Goal: Transaction & Acquisition: Purchase product/service

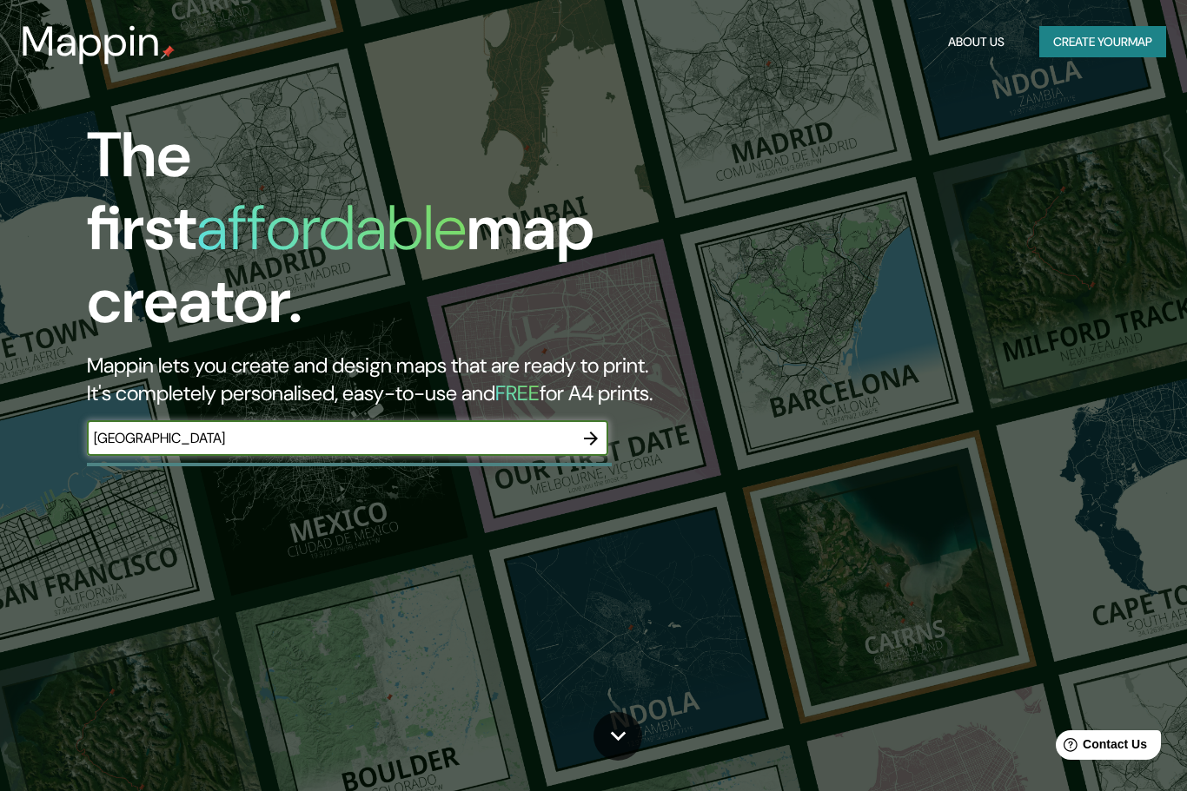
type input "[GEOGRAPHIC_DATA]"
click at [596, 432] on icon "button" at bounding box center [591, 439] width 14 height 14
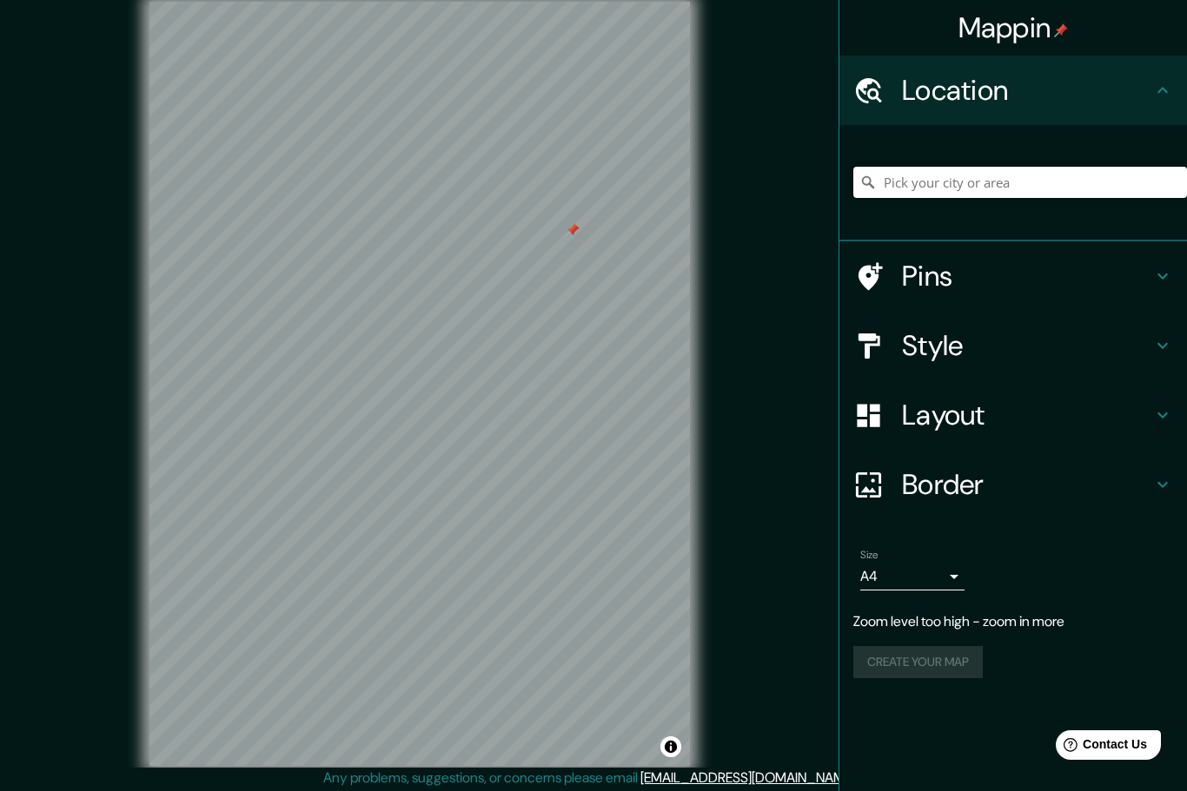
click at [957, 175] on input "Pick your city or area" at bounding box center [1020, 182] width 334 height 31
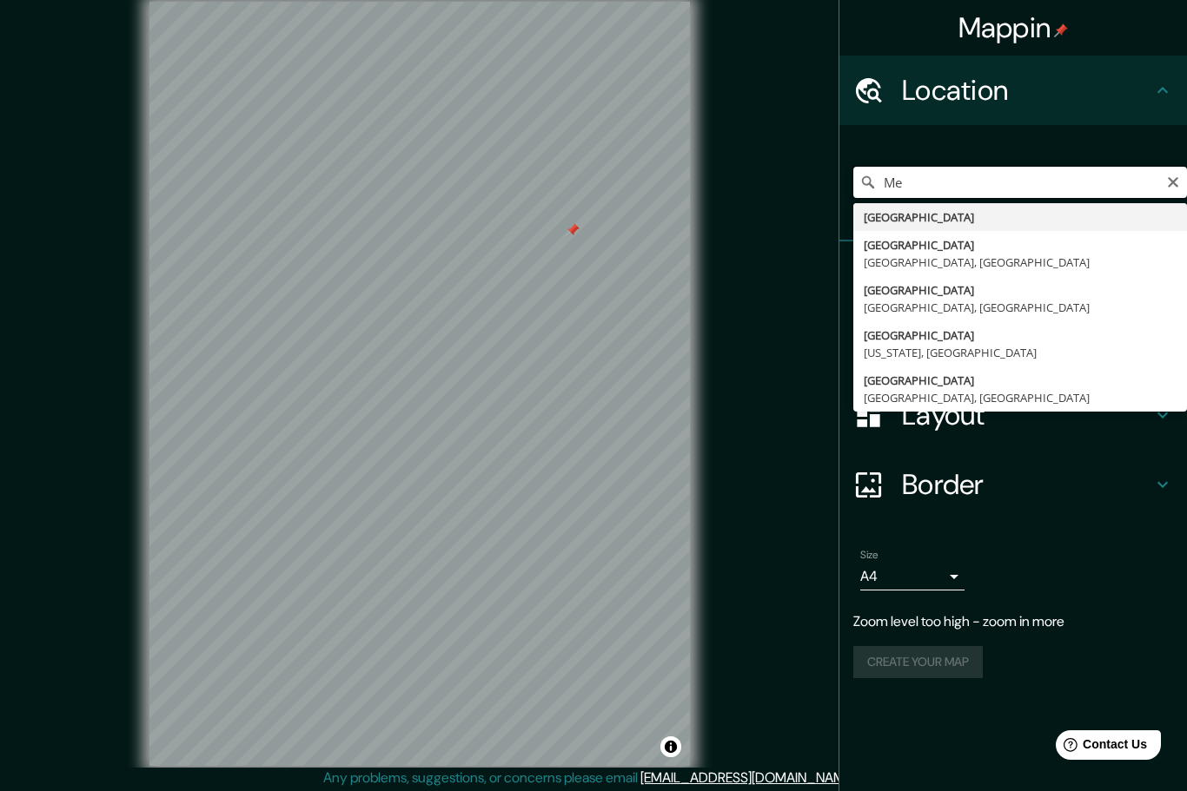
type input "M"
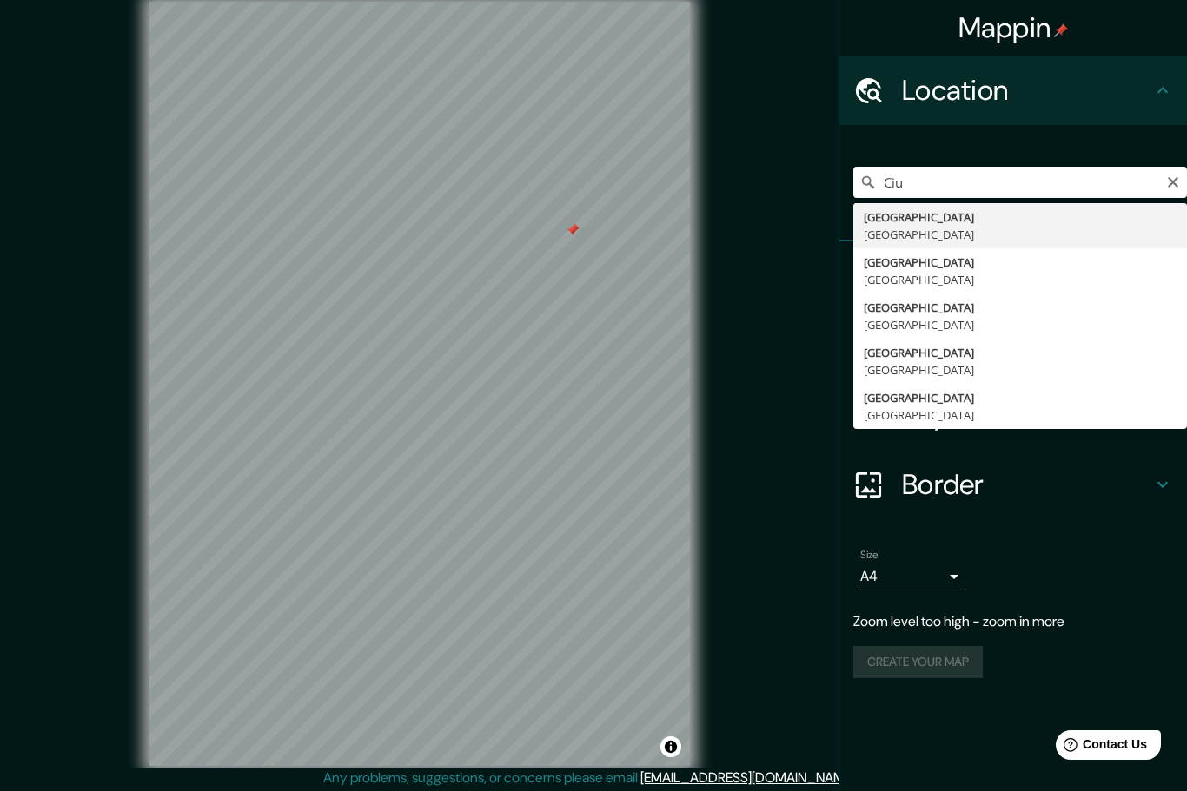
type input "[GEOGRAPHIC_DATA], [GEOGRAPHIC_DATA]"
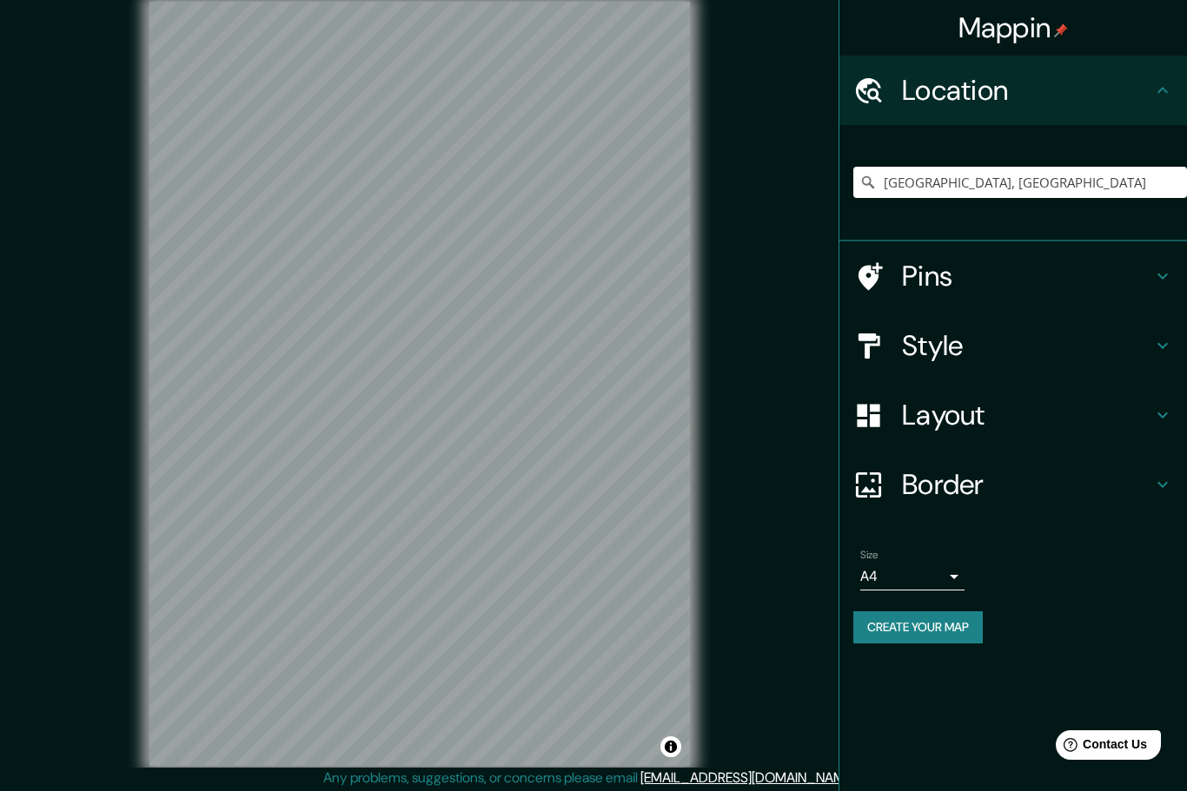
click at [931, 421] on h4 "Layout" at bounding box center [1027, 415] width 250 height 35
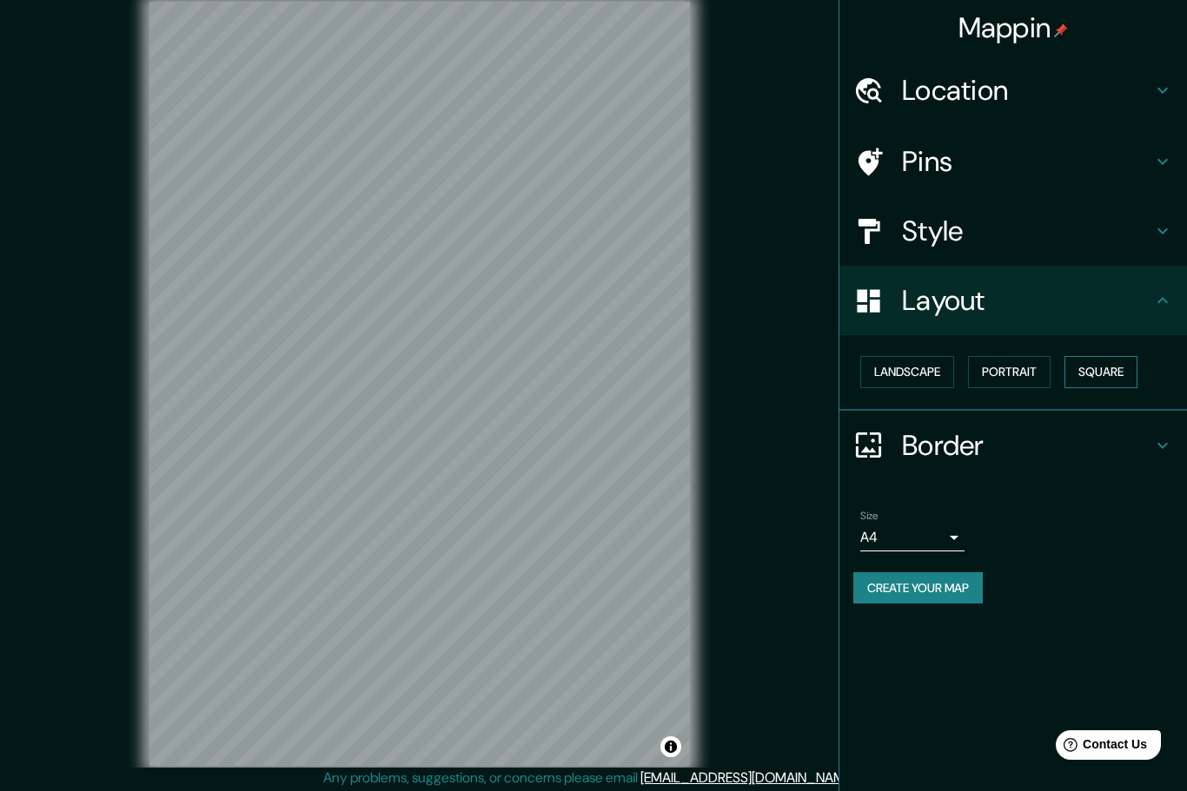
click at [1120, 381] on button "Square" at bounding box center [1100, 372] width 73 height 32
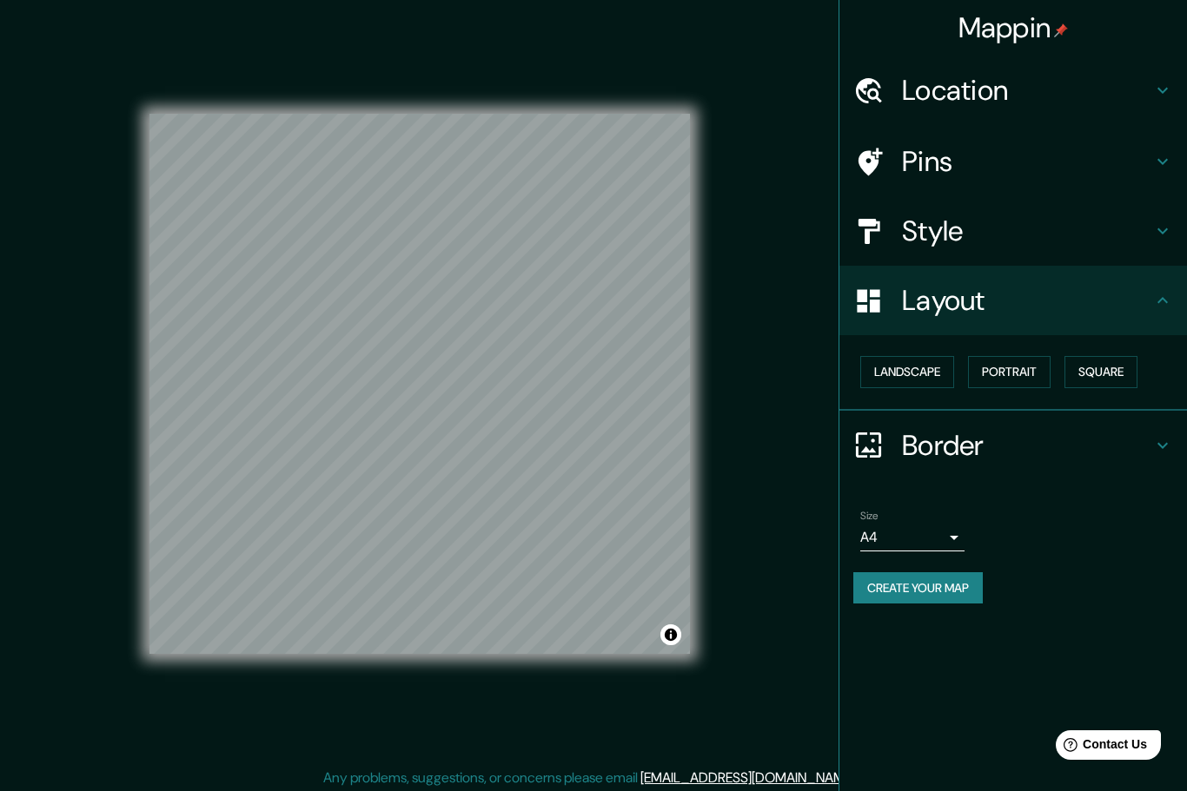
click at [1092, 226] on h4 "Style" at bounding box center [1027, 231] width 250 height 35
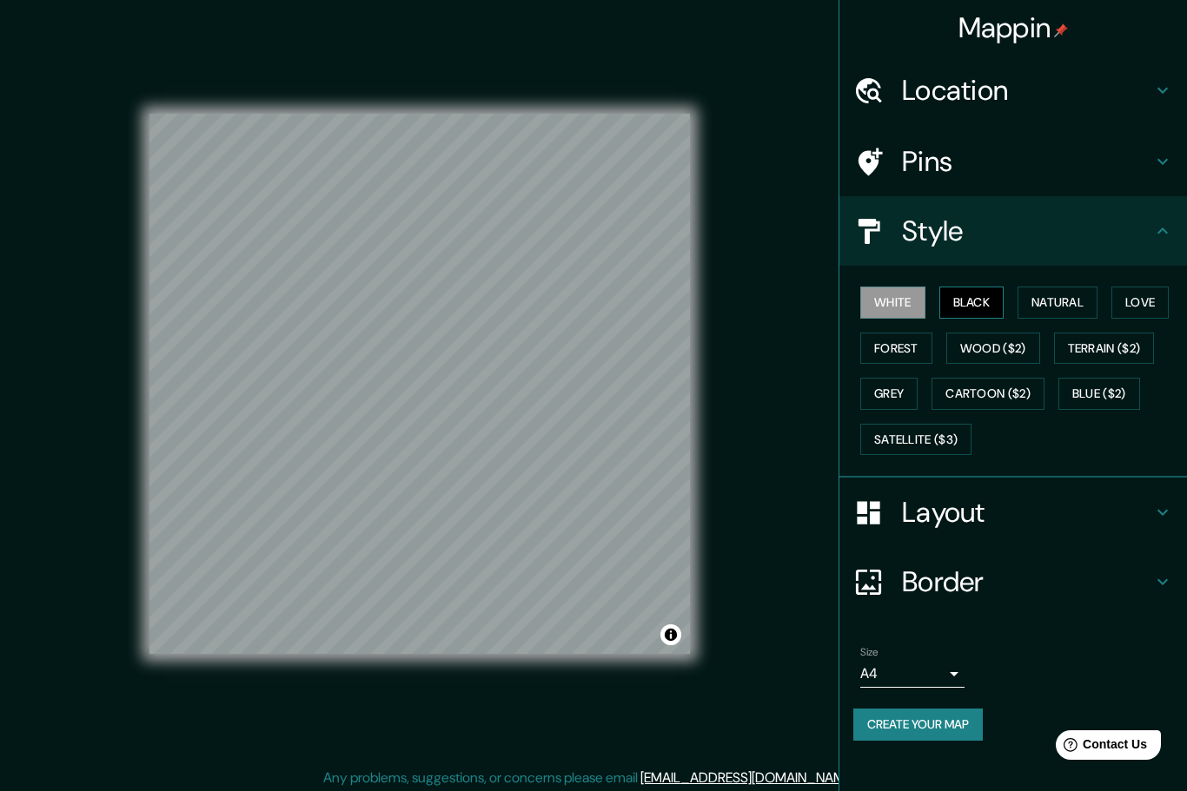
click at [994, 308] on button "Black" at bounding box center [971, 303] width 65 height 32
click at [1057, 305] on button "Natural" at bounding box center [1057, 303] width 80 height 32
click at [1147, 297] on button "Love" at bounding box center [1139, 303] width 57 height 32
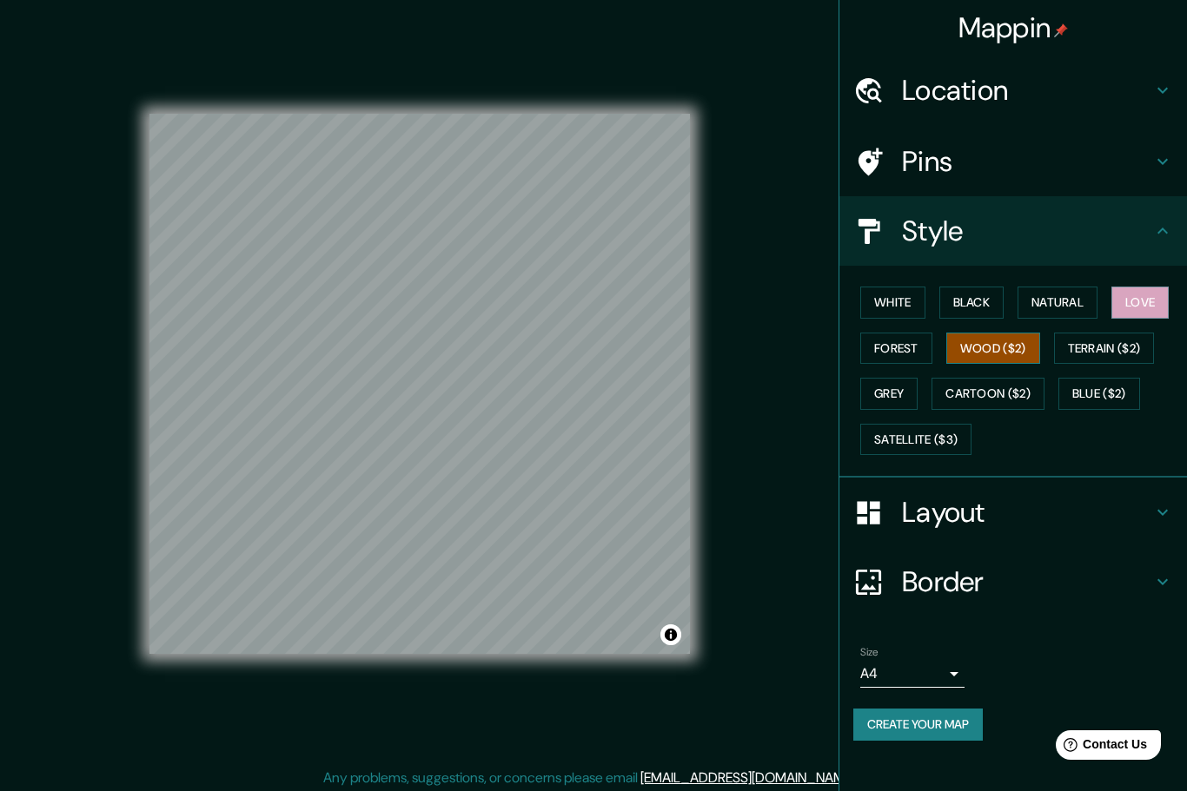
click at [994, 358] on button "Wood ($2)" at bounding box center [993, 349] width 94 height 32
click at [1126, 341] on button "Terrain ($2)" at bounding box center [1104, 349] width 101 height 32
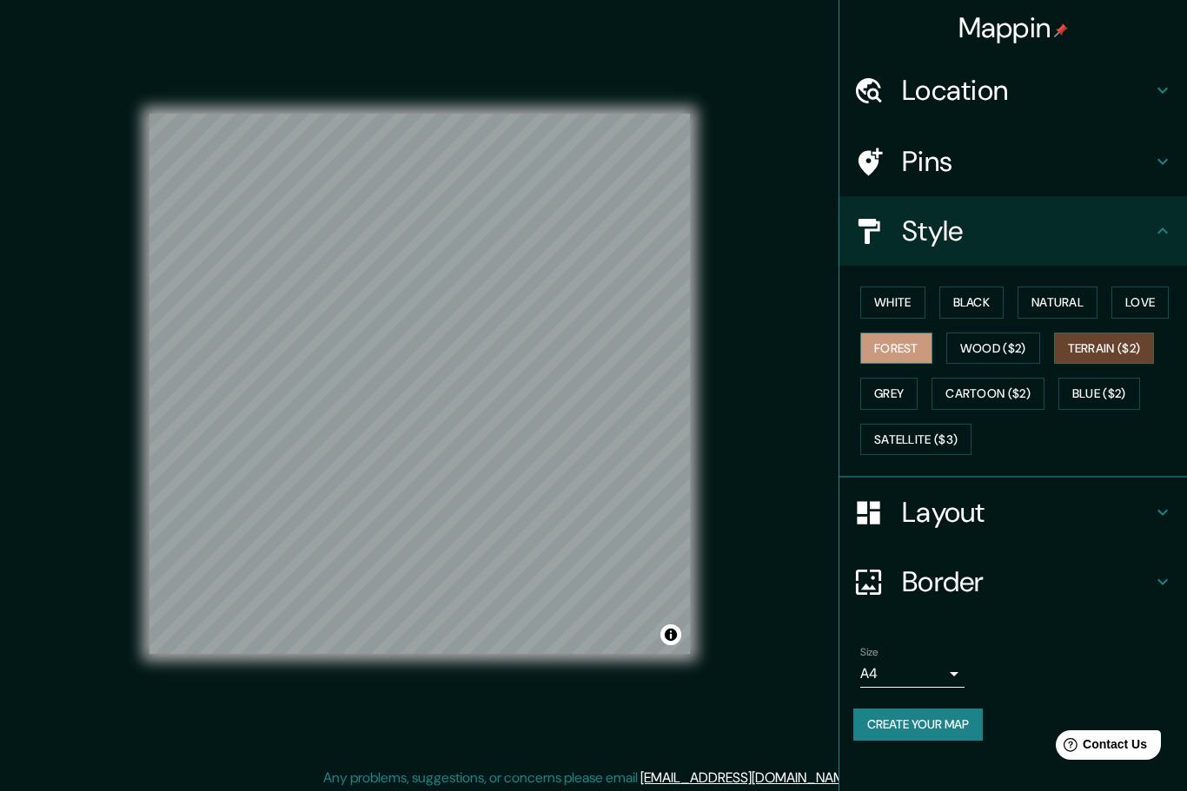
click at [928, 347] on button "Forest" at bounding box center [896, 349] width 72 height 32
click at [890, 405] on button "Grey" at bounding box center [888, 394] width 57 height 32
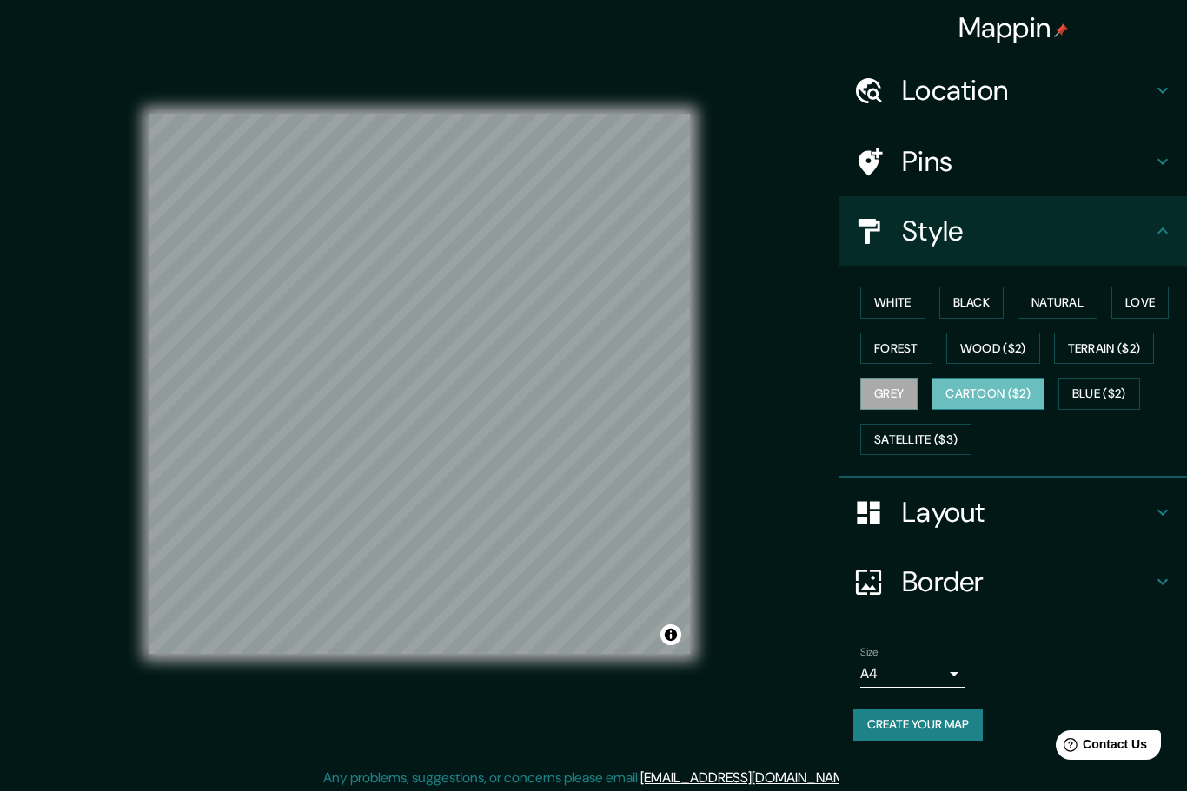
click at [973, 402] on button "Cartoon ($2)" at bounding box center [987, 394] width 113 height 32
click at [1102, 395] on button "Blue ($2)" at bounding box center [1099, 394] width 82 height 32
click at [1019, 384] on button "Cartoon ($2)" at bounding box center [987, 394] width 113 height 32
click at [1133, 93] on h4 "Location" at bounding box center [1027, 90] width 250 height 35
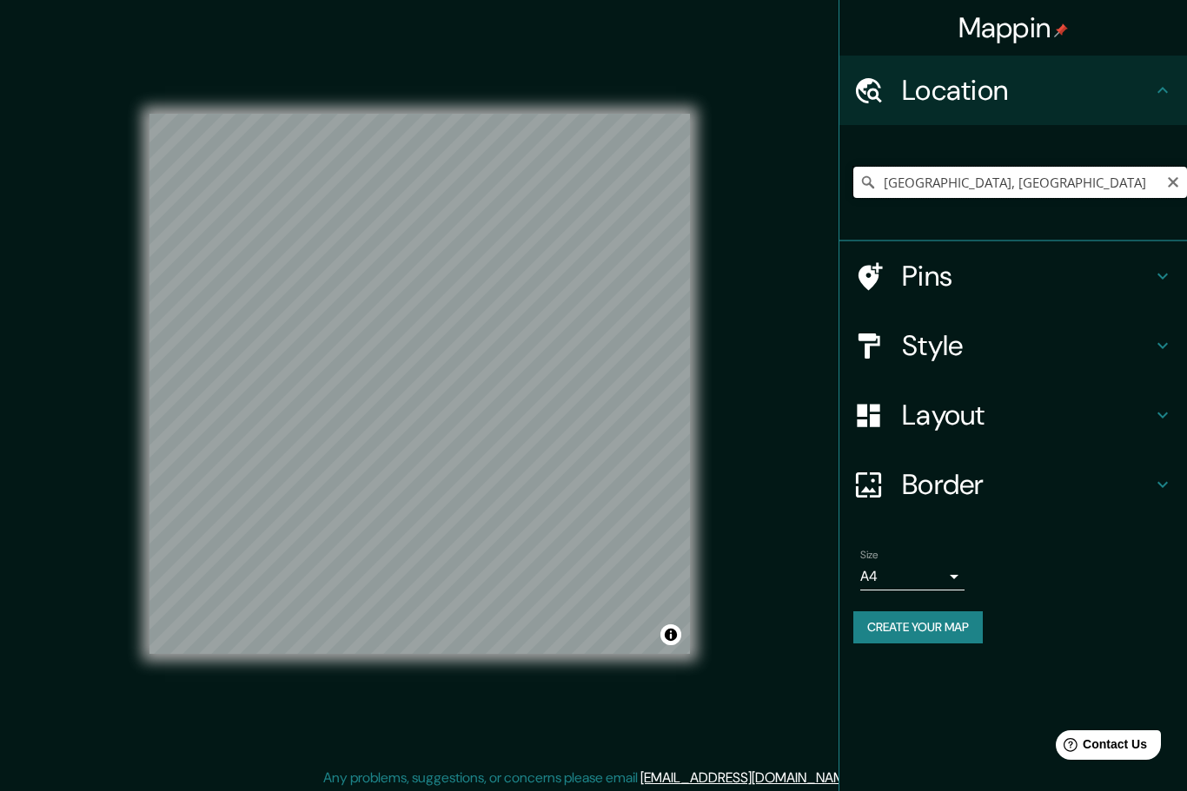
click at [1155, 182] on input "[GEOGRAPHIC_DATA], [GEOGRAPHIC_DATA]" at bounding box center [1020, 182] width 334 height 31
click at [1176, 175] on icon "Clear" at bounding box center [1173, 182] width 14 height 14
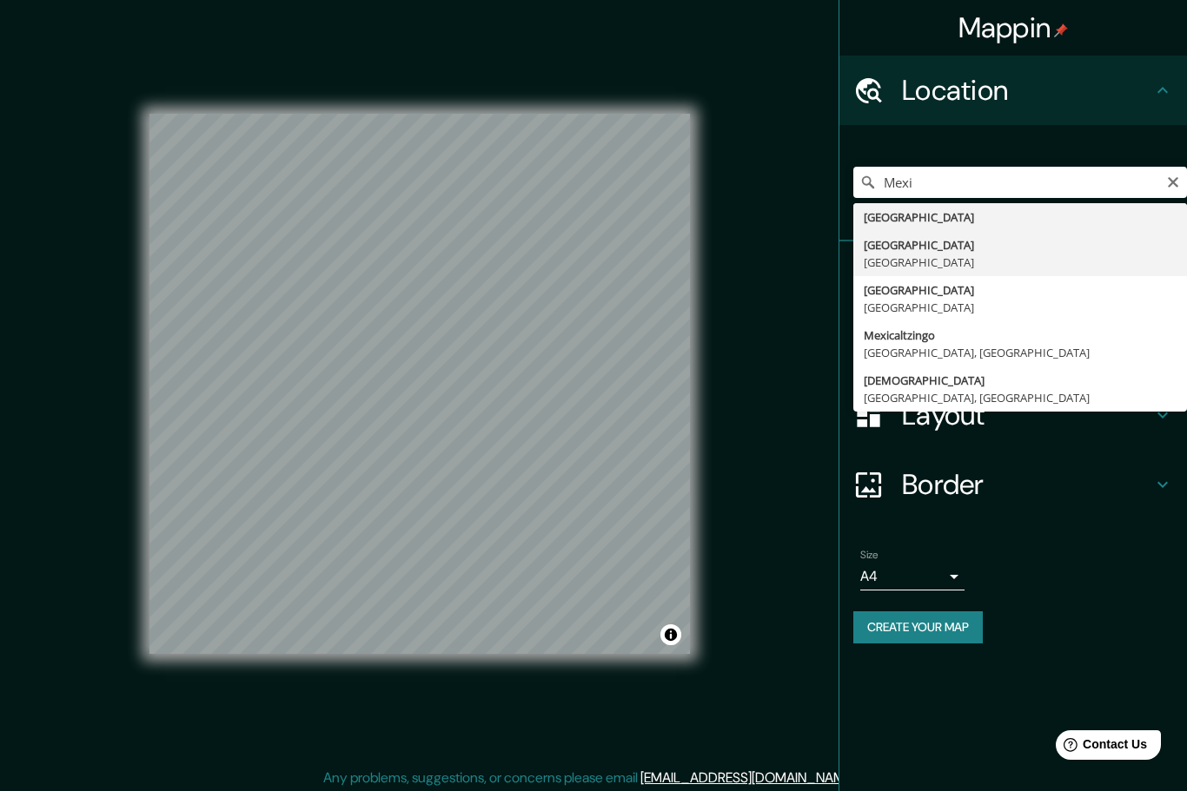
type input "[GEOGRAPHIC_DATA], [GEOGRAPHIC_DATA]"
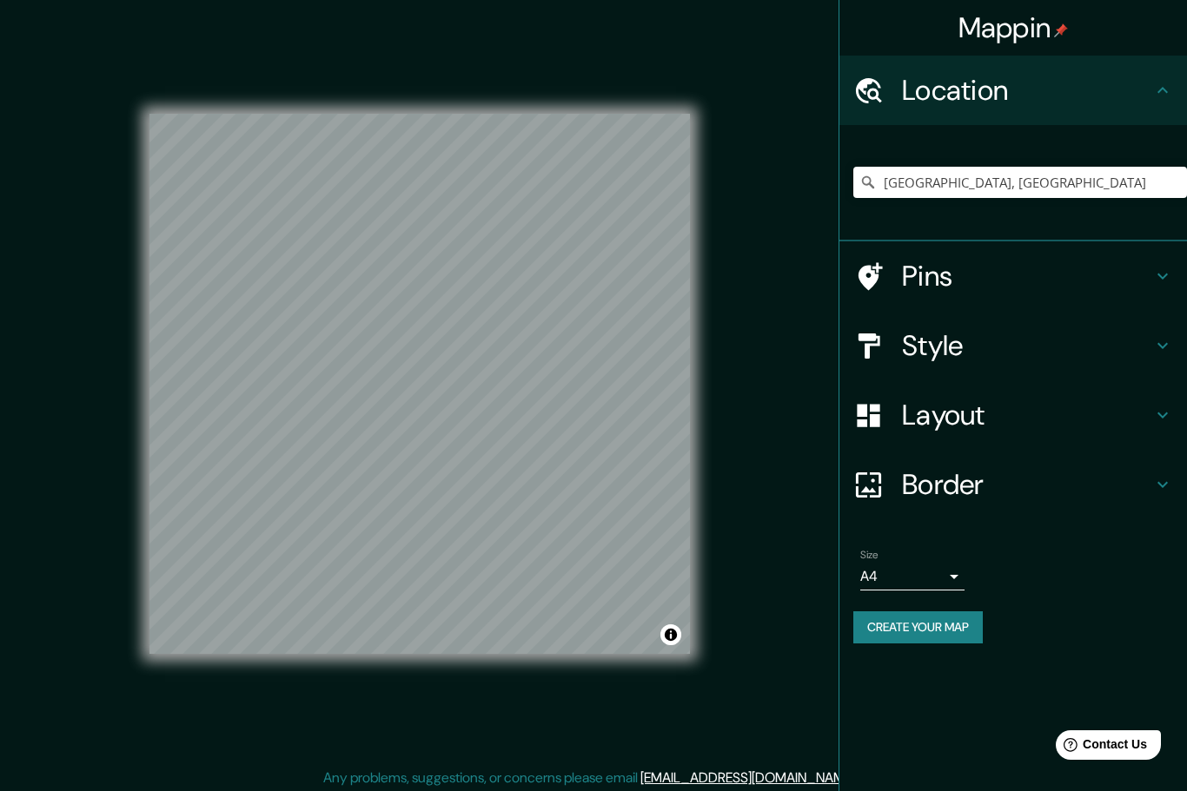
click at [960, 629] on button "Create your map" at bounding box center [917, 628] width 129 height 32
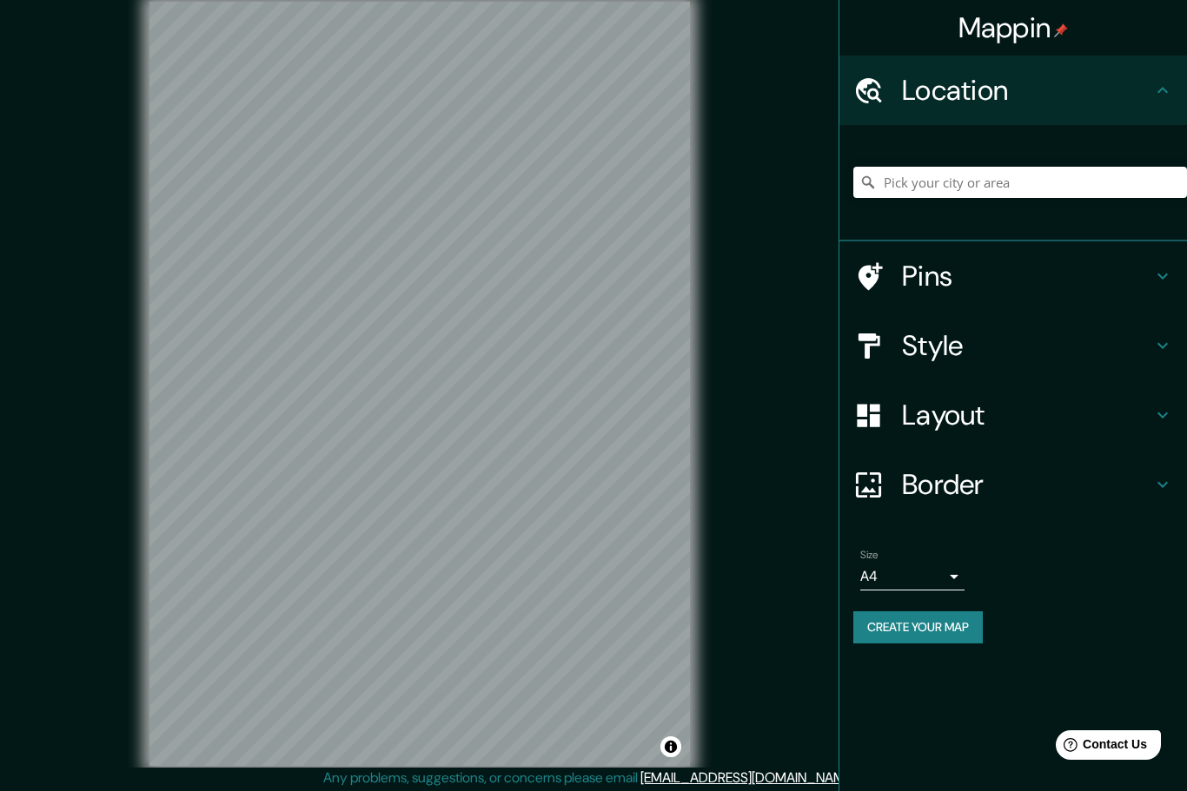
click at [1092, 156] on div at bounding box center [1020, 182] width 334 height 87
click at [1078, 195] on input "Pick your city or area" at bounding box center [1020, 182] width 334 height 31
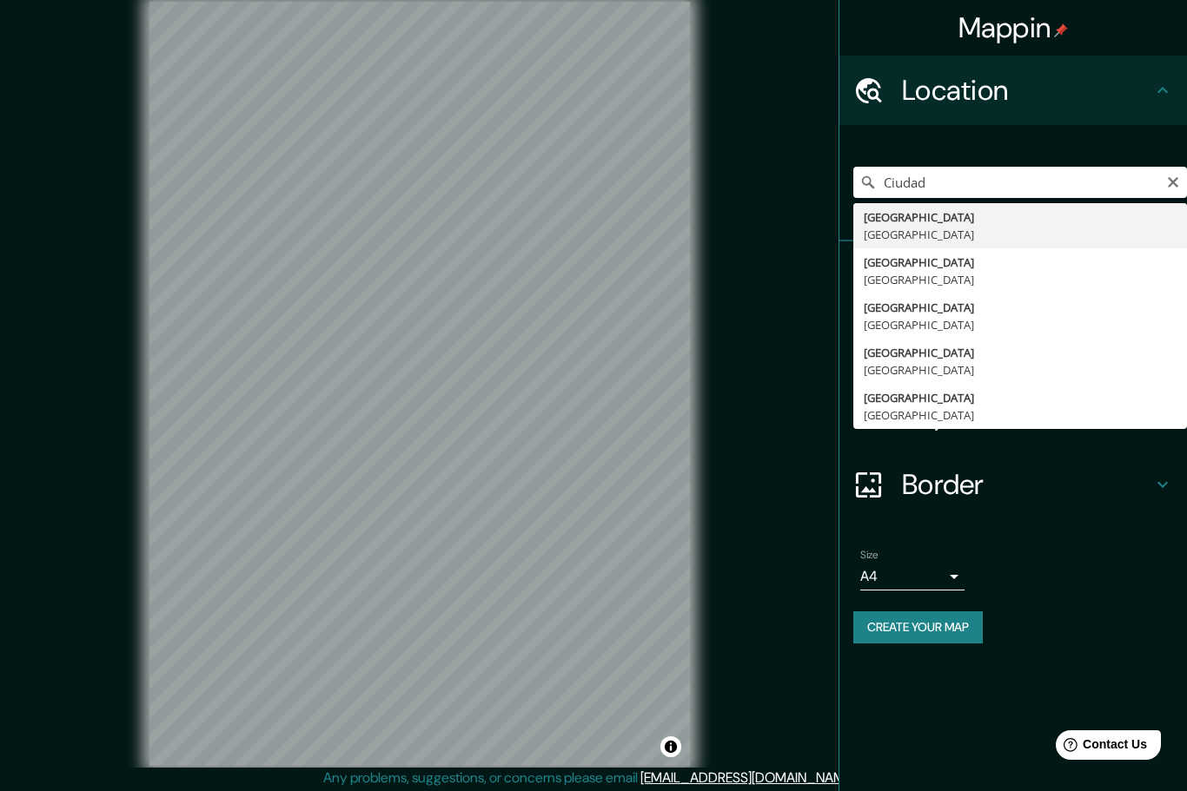
type input "[GEOGRAPHIC_DATA], [GEOGRAPHIC_DATA]"
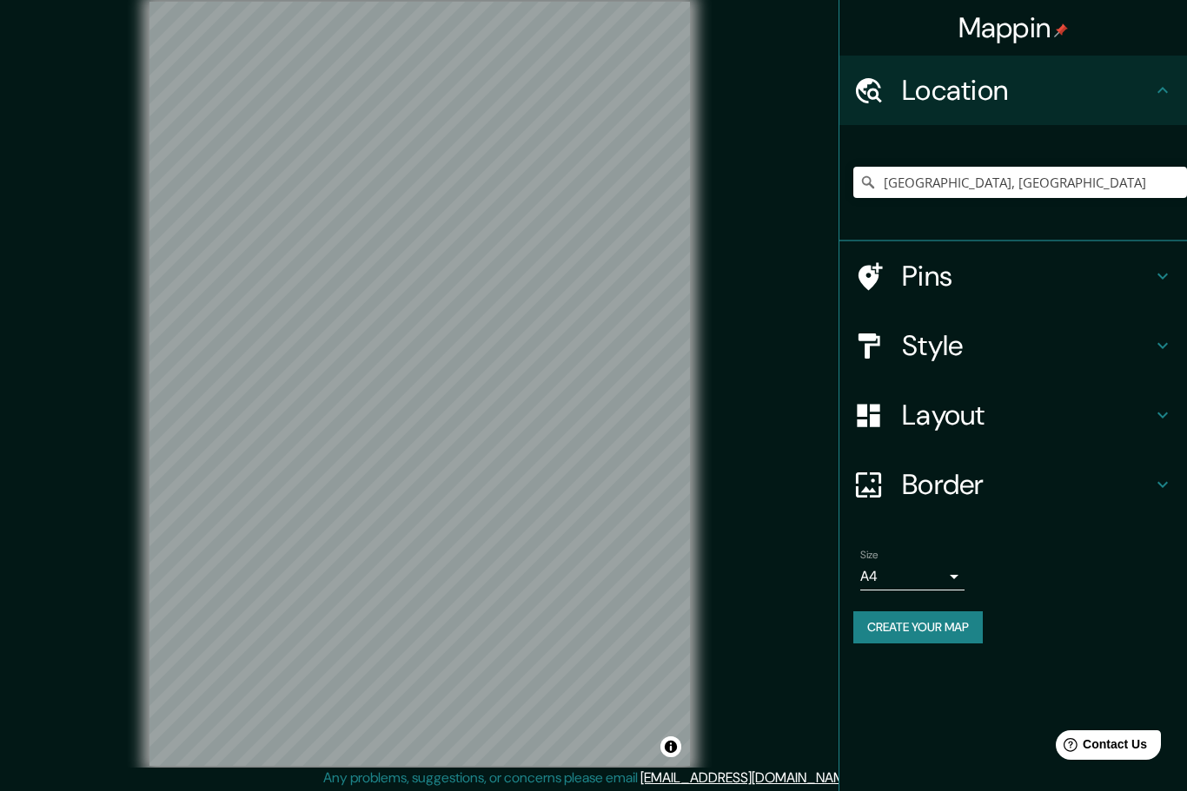
click at [941, 490] on h4 "Border" at bounding box center [1027, 484] width 250 height 35
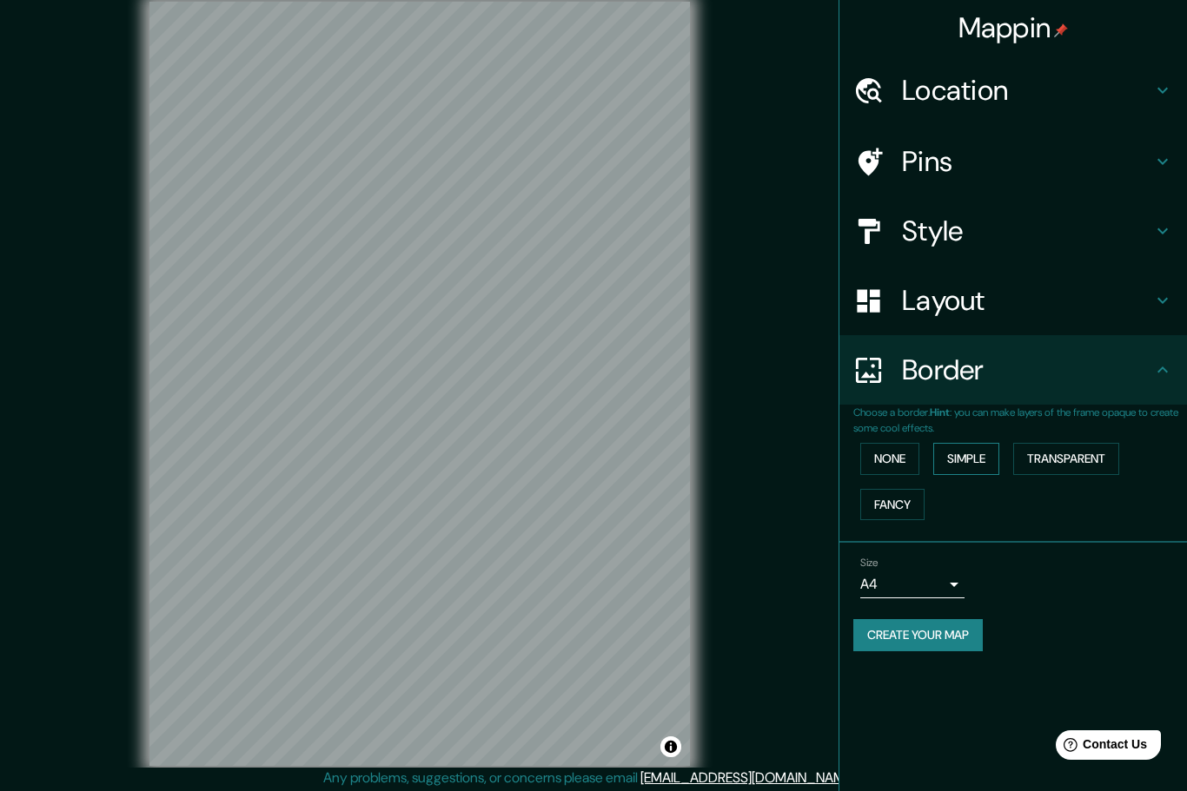
click at [976, 464] on button "Simple" at bounding box center [966, 459] width 66 height 32
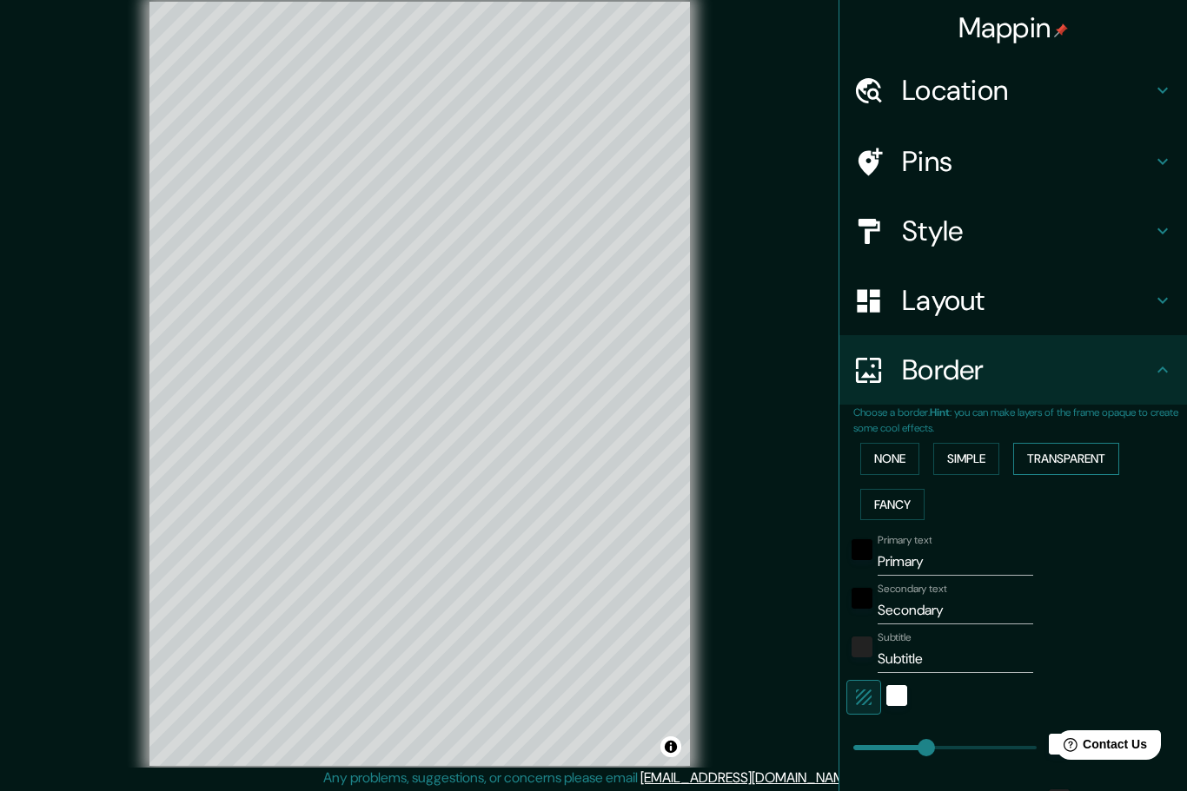
click at [1088, 466] on button "Transparent" at bounding box center [1066, 459] width 106 height 32
click at [918, 512] on button "Fancy" at bounding box center [892, 505] width 64 height 32
click at [976, 466] on button "Simple" at bounding box center [966, 459] width 66 height 32
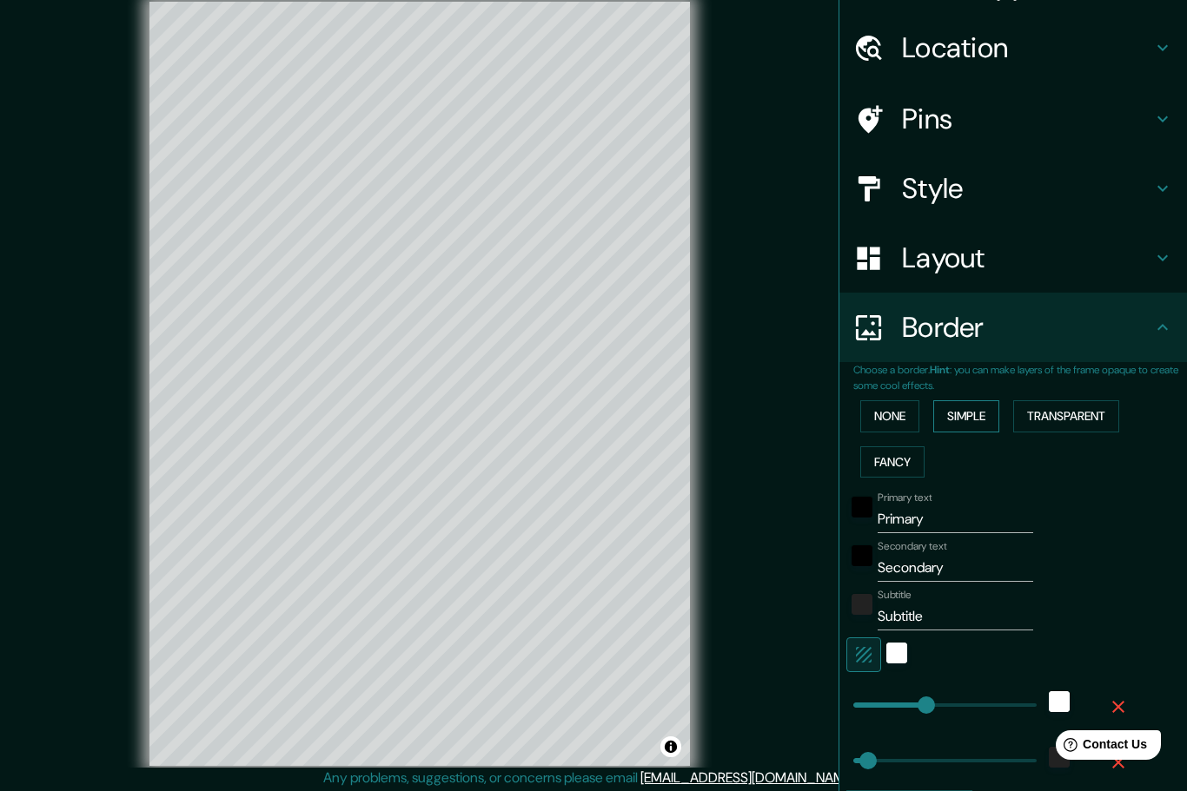
scroll to position [51, 0]
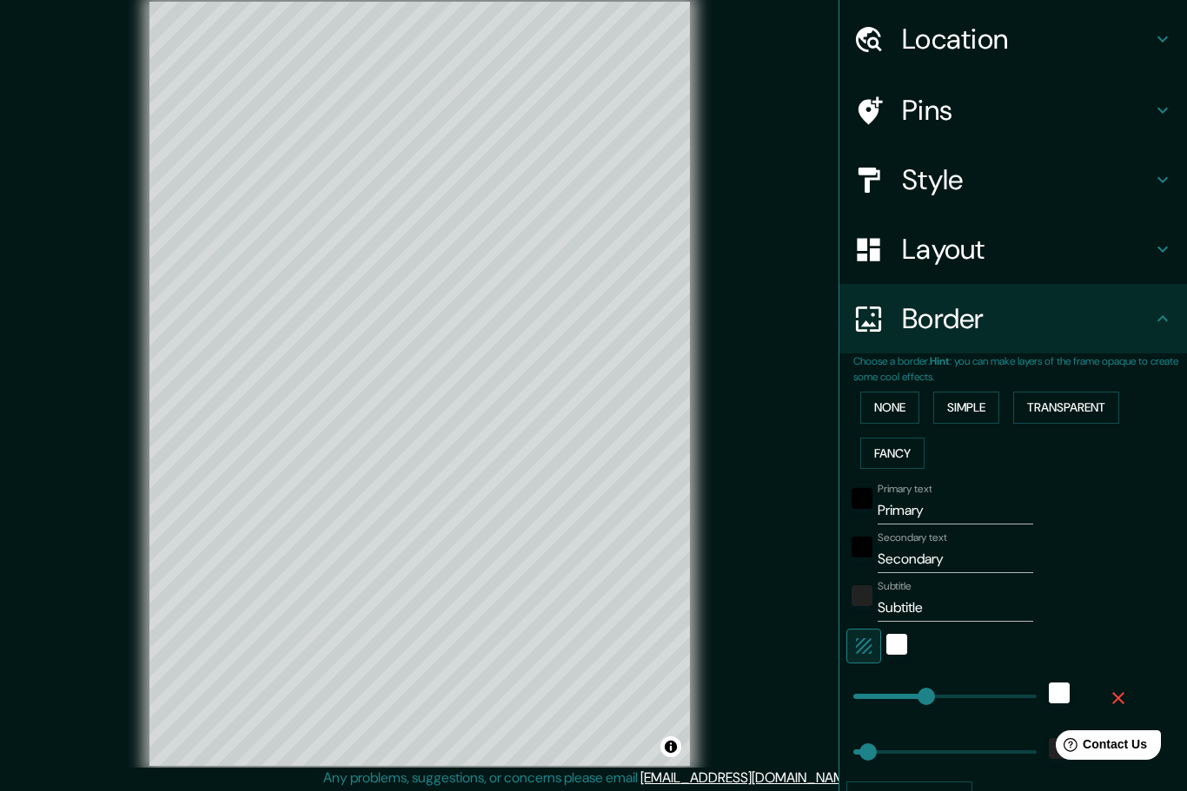
click at [976, 506] on input "Primary" at bounding box center [955, 511] width 156 height 28
type input "C"
type input "249"
type input "50"
type input "Ci"
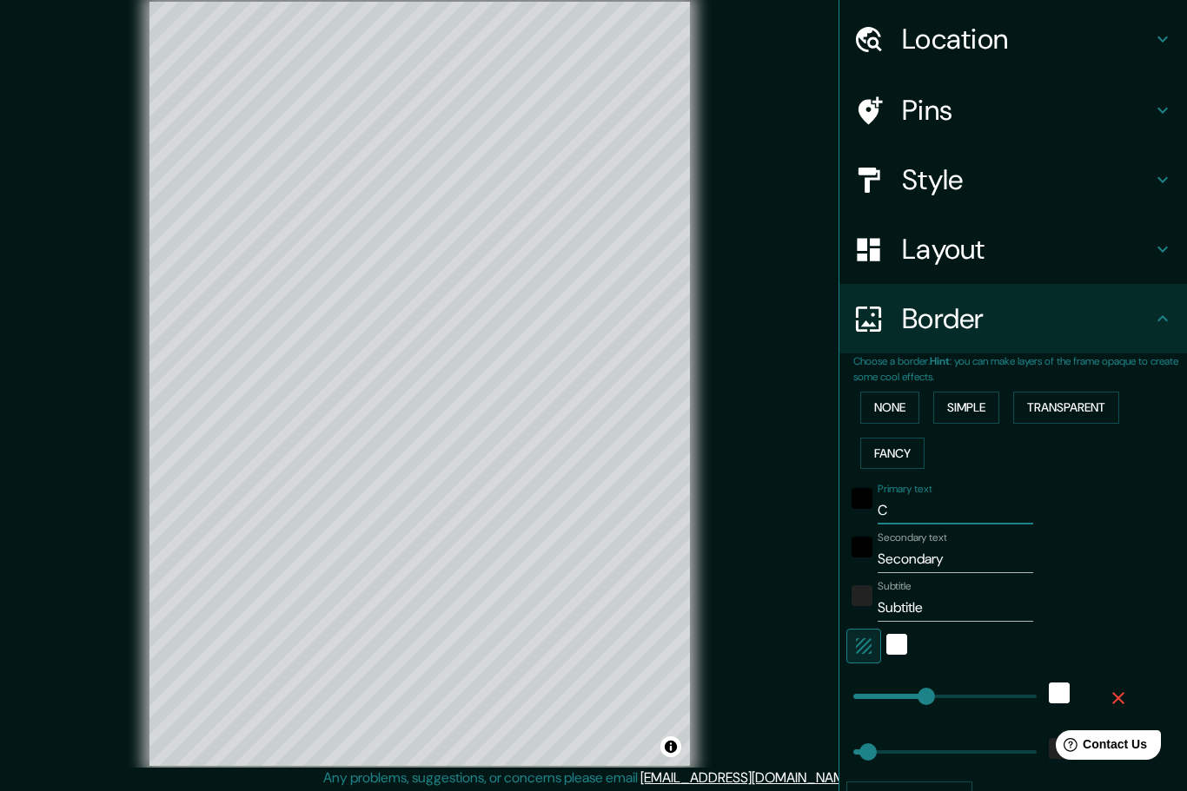
type input "249"
type input "50"
type input "Ciu"
type input "249"
type input "50"
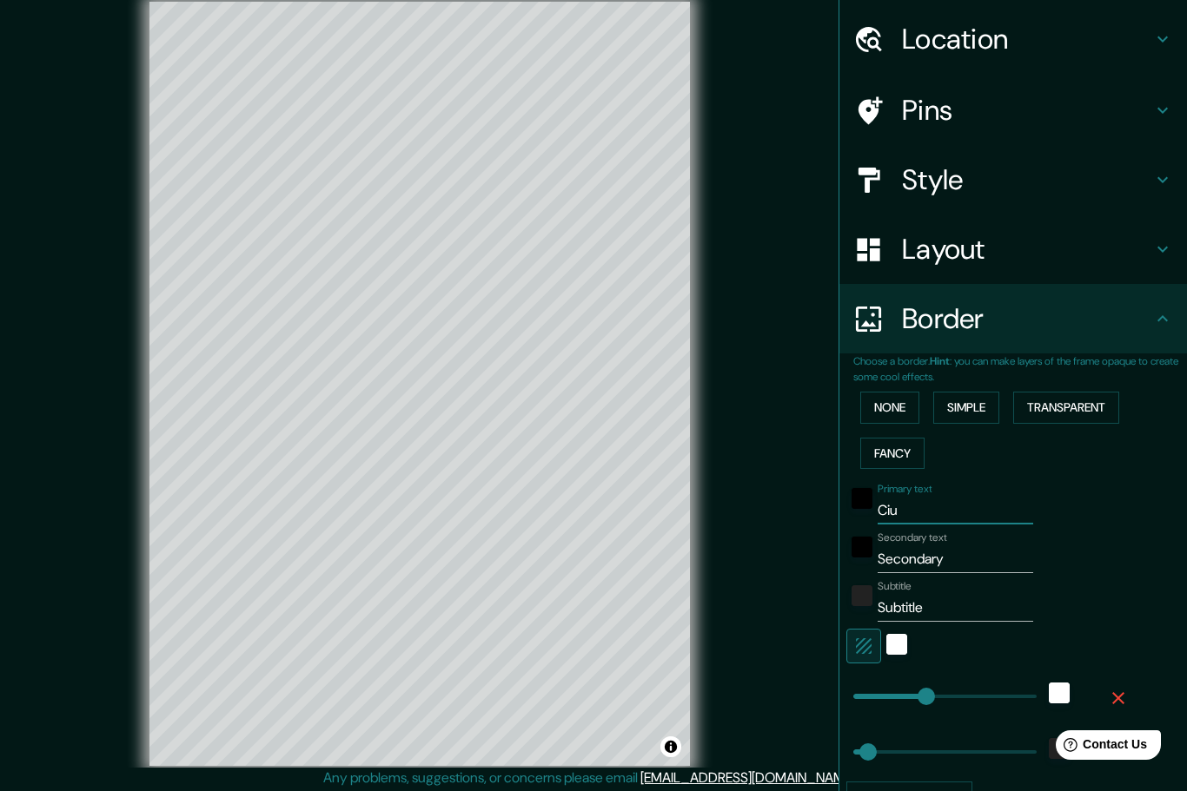
type input "Ciud"
type input "249"
type input "50"
type input "Ciuda"
type input "249"
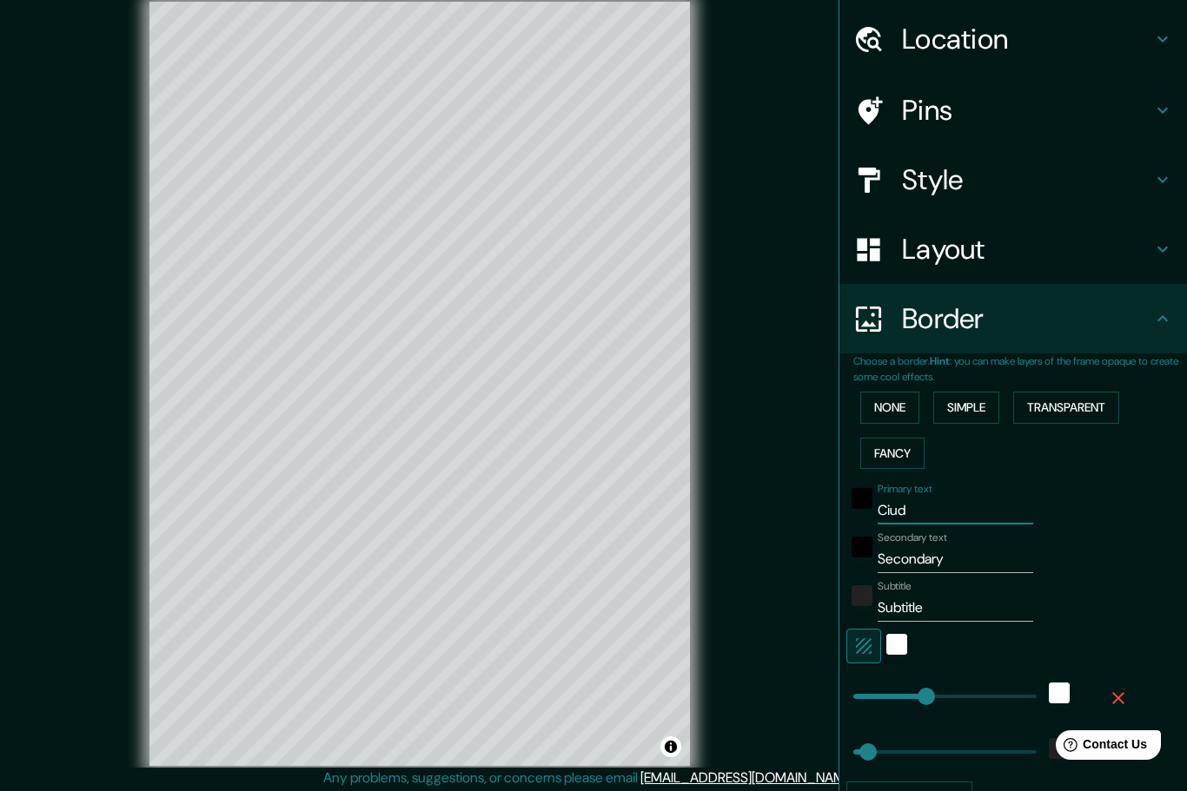
type input "50"
type input "Ciudad"
type input "249"
type input "50"
type input "Ciudad"
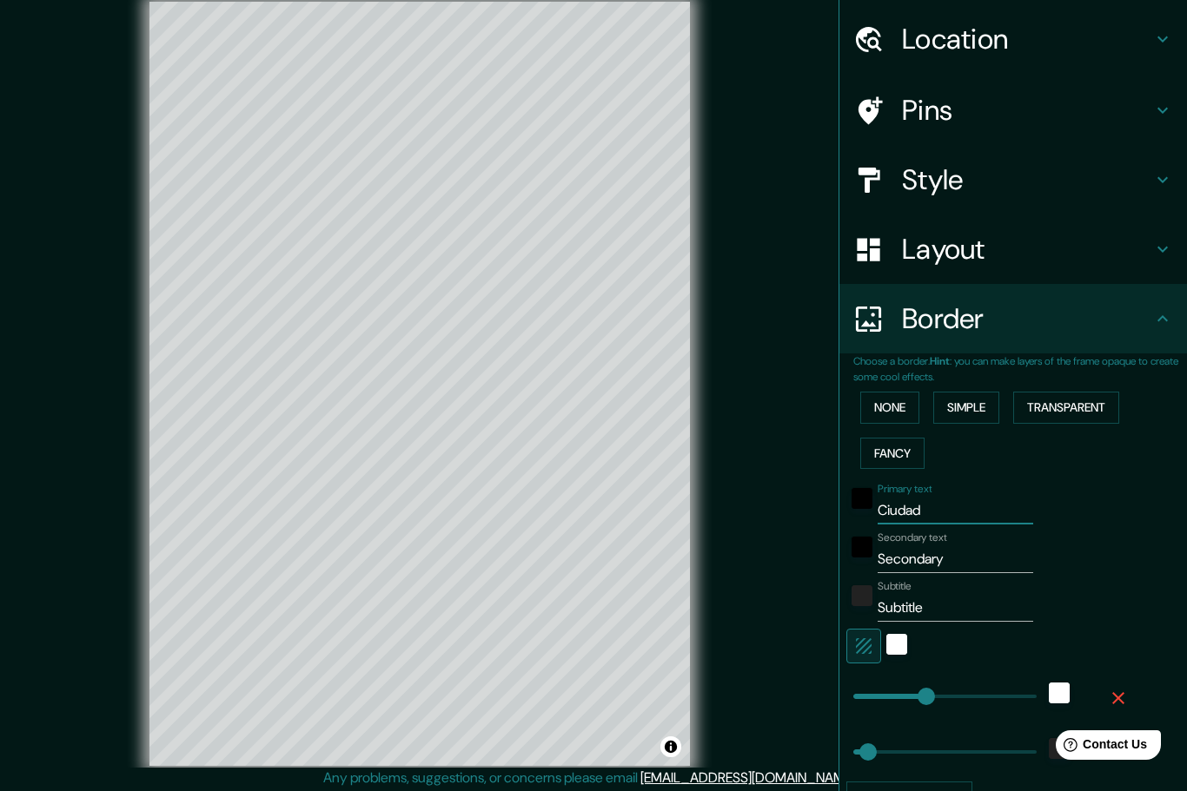
type input "249"
type input "50"
type input "[GEOGRAPHIC_DATA]"
type input "249"
type input "50"
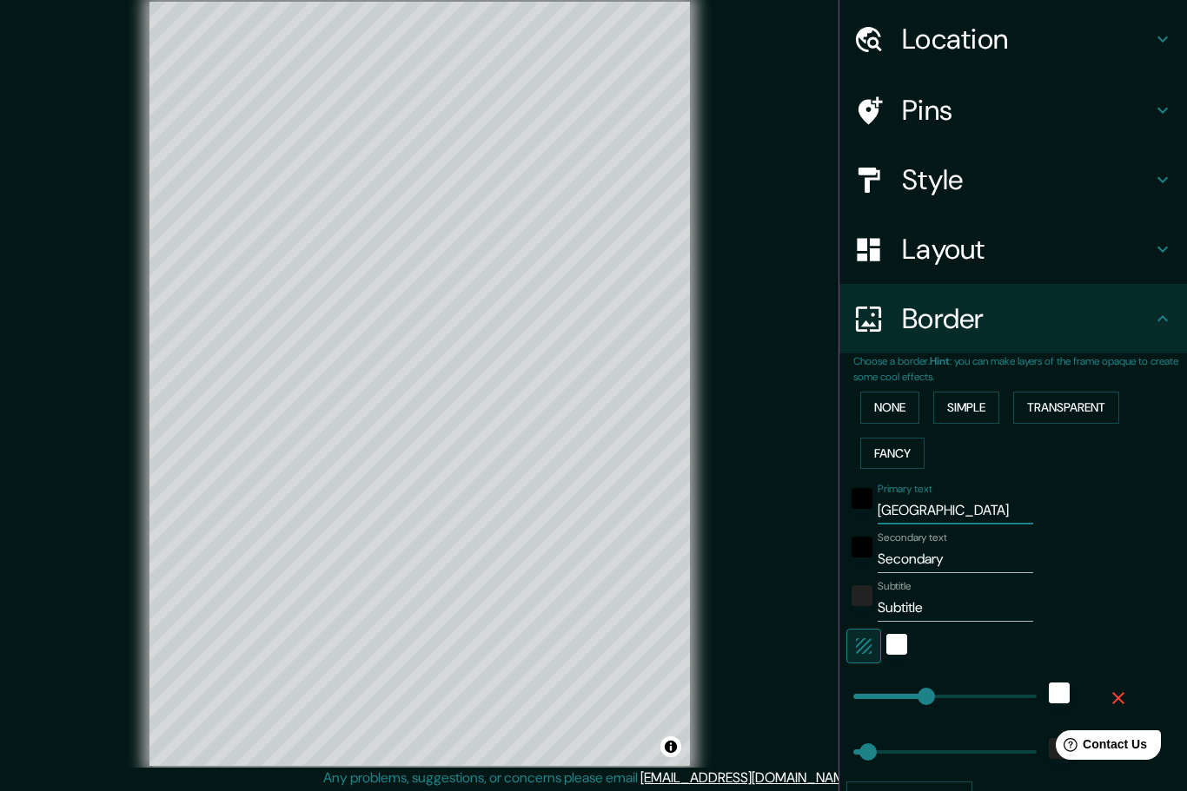
type input "Ciudad de"
type input "249"
type input "50"
type input "Ciudad de"
type input "249"
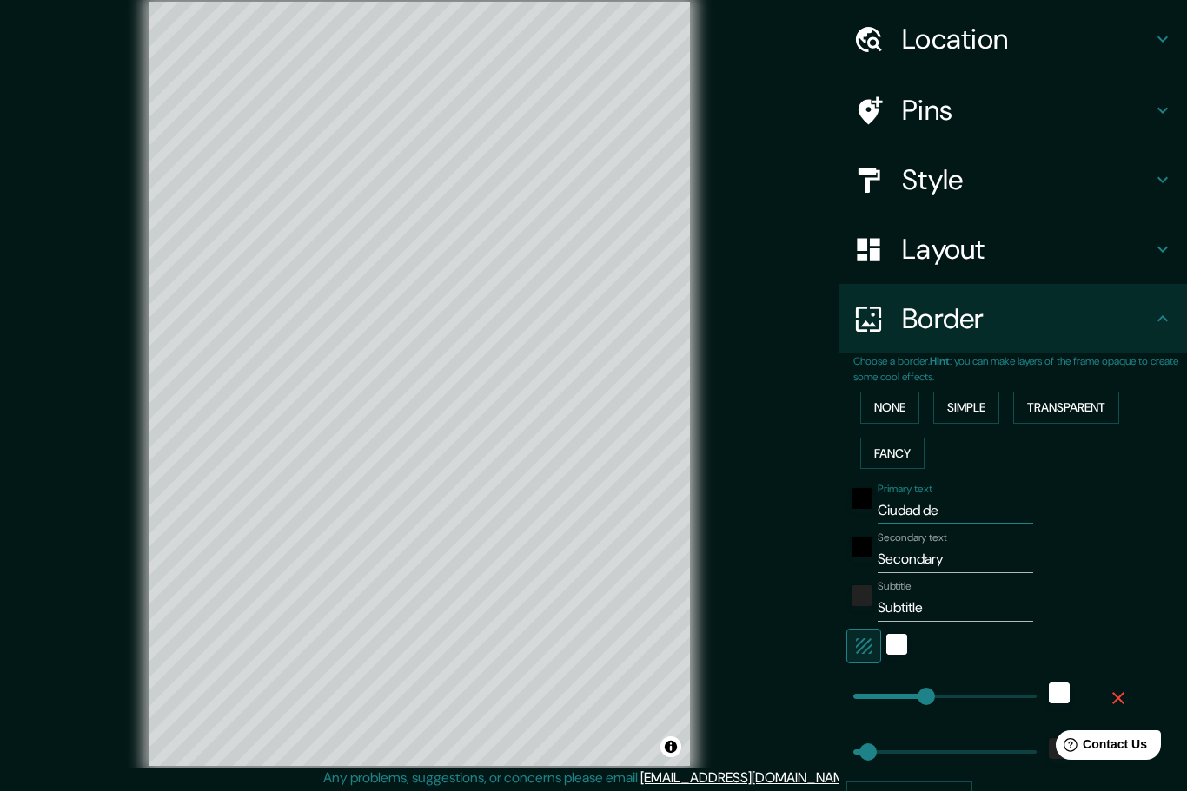
type input "50"
type input "Ciudad de M"
type input "249"
type input "50"
type input "Ciudad de M´"
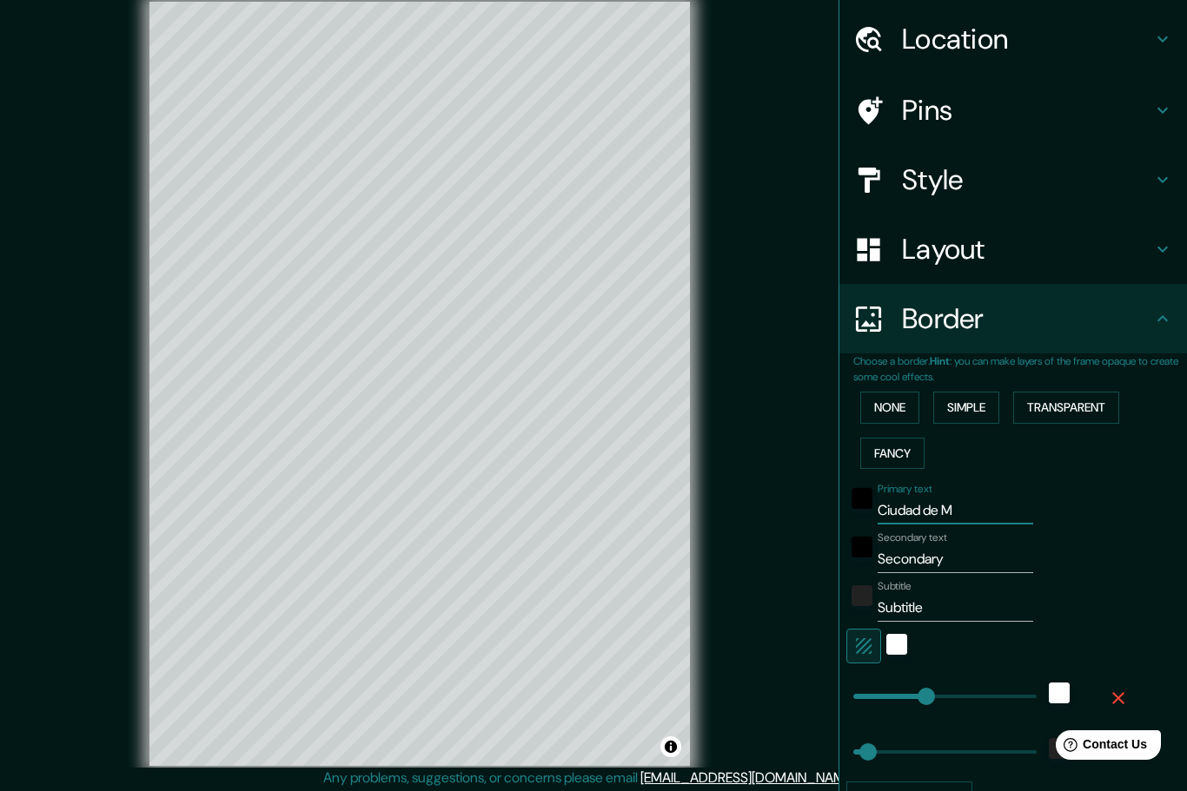
type input "249"
type input "50"
type input "Ciudad de Mé"
type input "249"
type input "50"
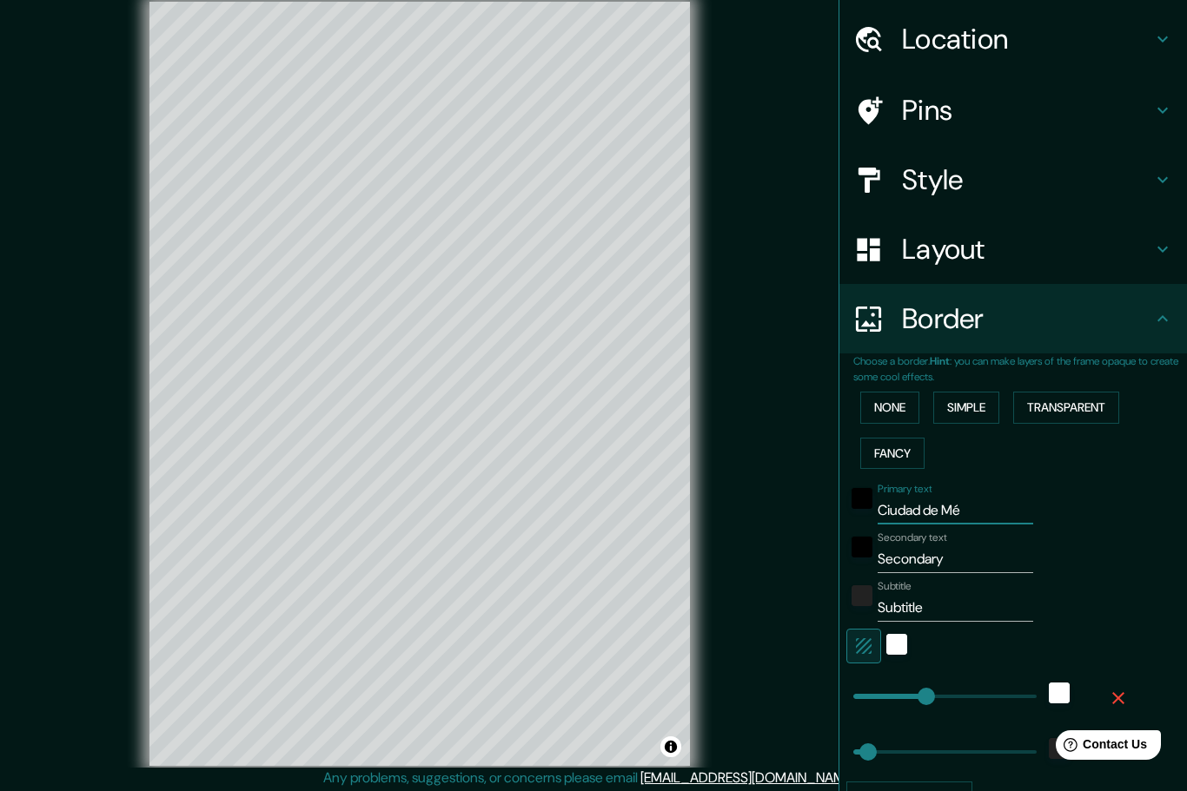
type input "Ciudad de Méx"
type input "249"
type input "50"
click at [1006, 503] on input "Ciudad de Méx" at bounding box center [955, 511] width 156 height 28
type input "Ciudad de Mé"
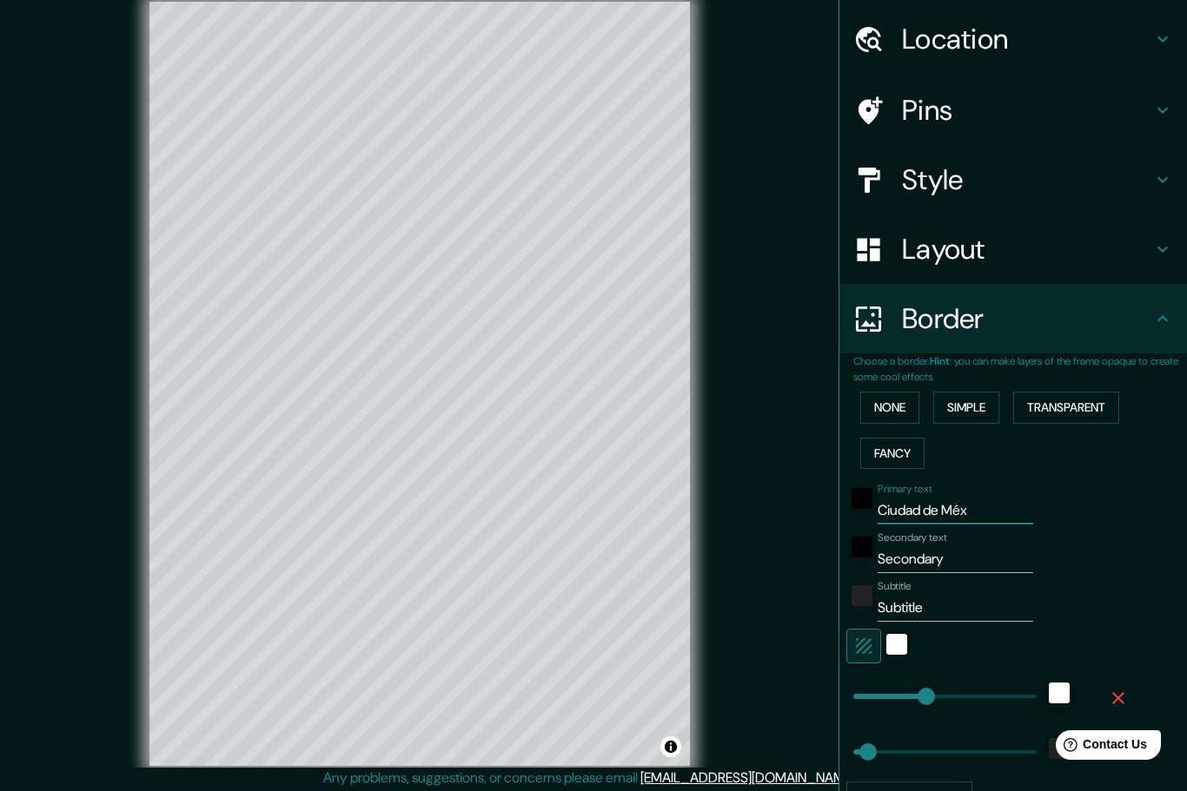
type input "249"
type input "50"
type input "Ciudad de M"
type input "249"
type input "50"
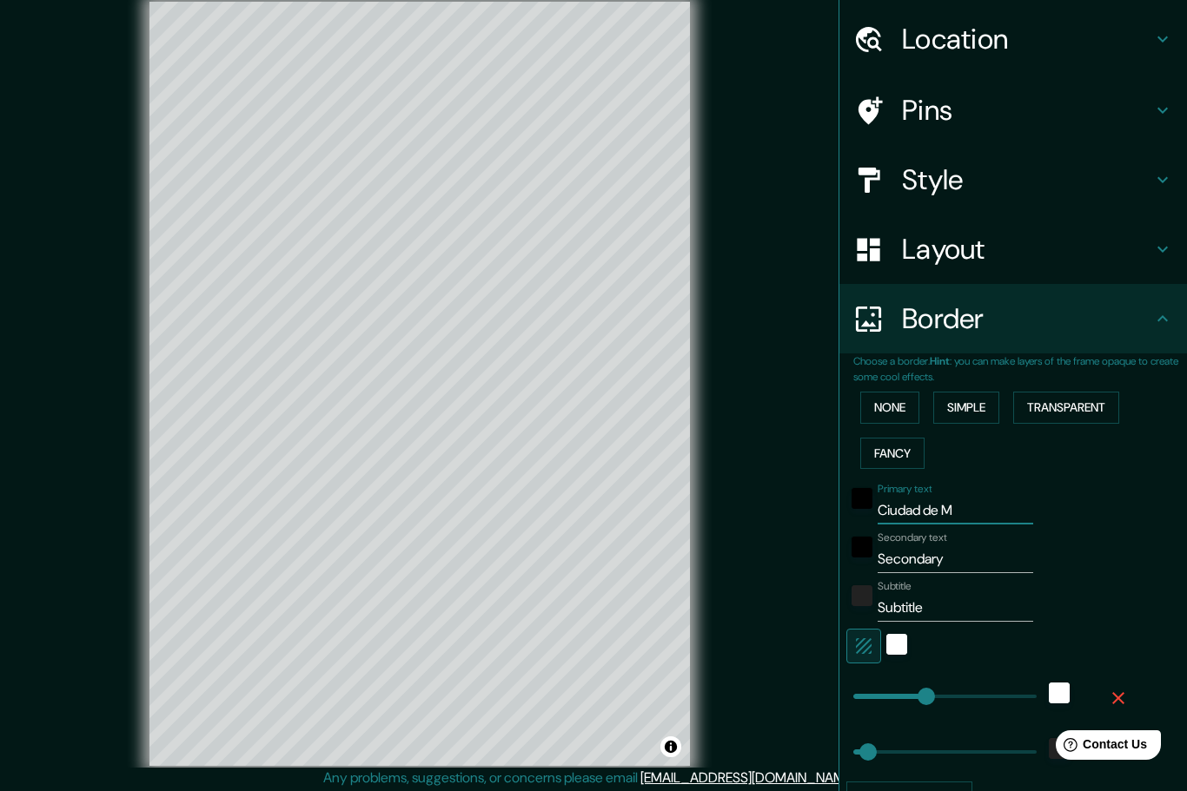
type input "Ciudad de"
type input "249"
type input "50"
type input "Ciudad de"
type input "249"
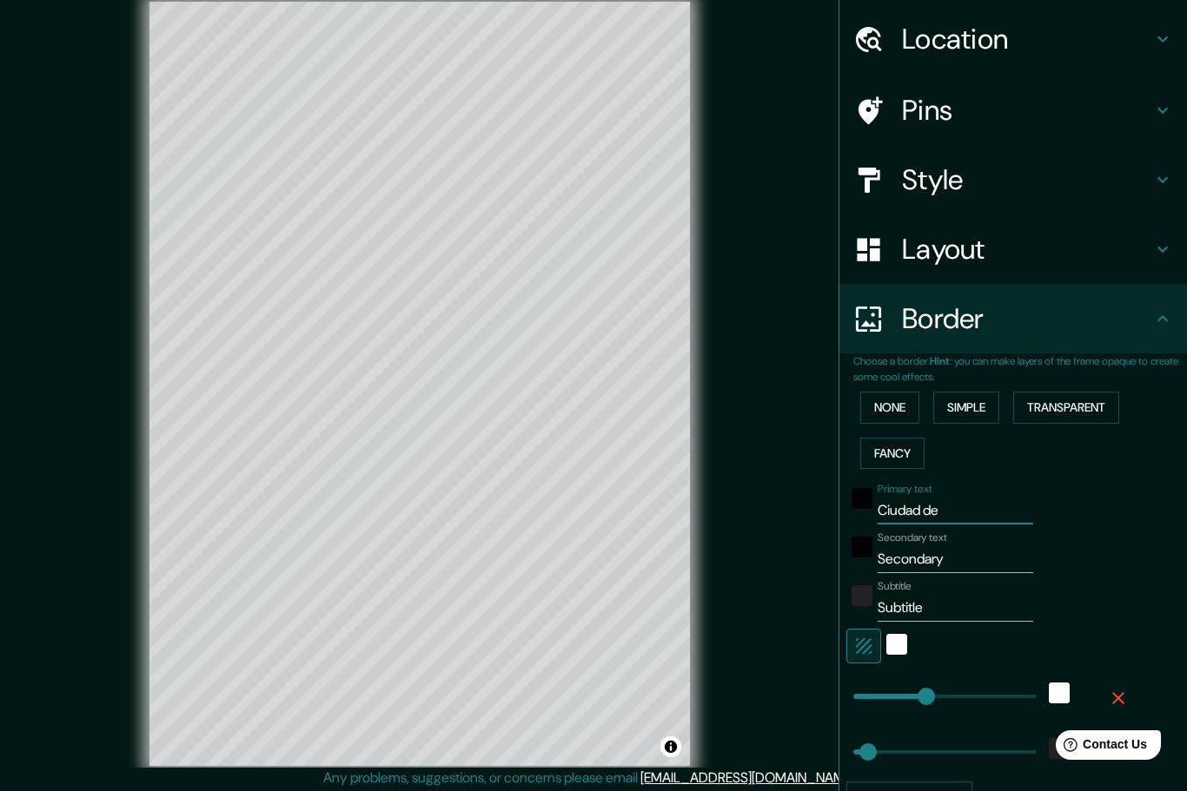
type input "50"
type input "[GEOGRAPHIC_DATA]"
type input "249"
type input "50"
type input "Ciudad"
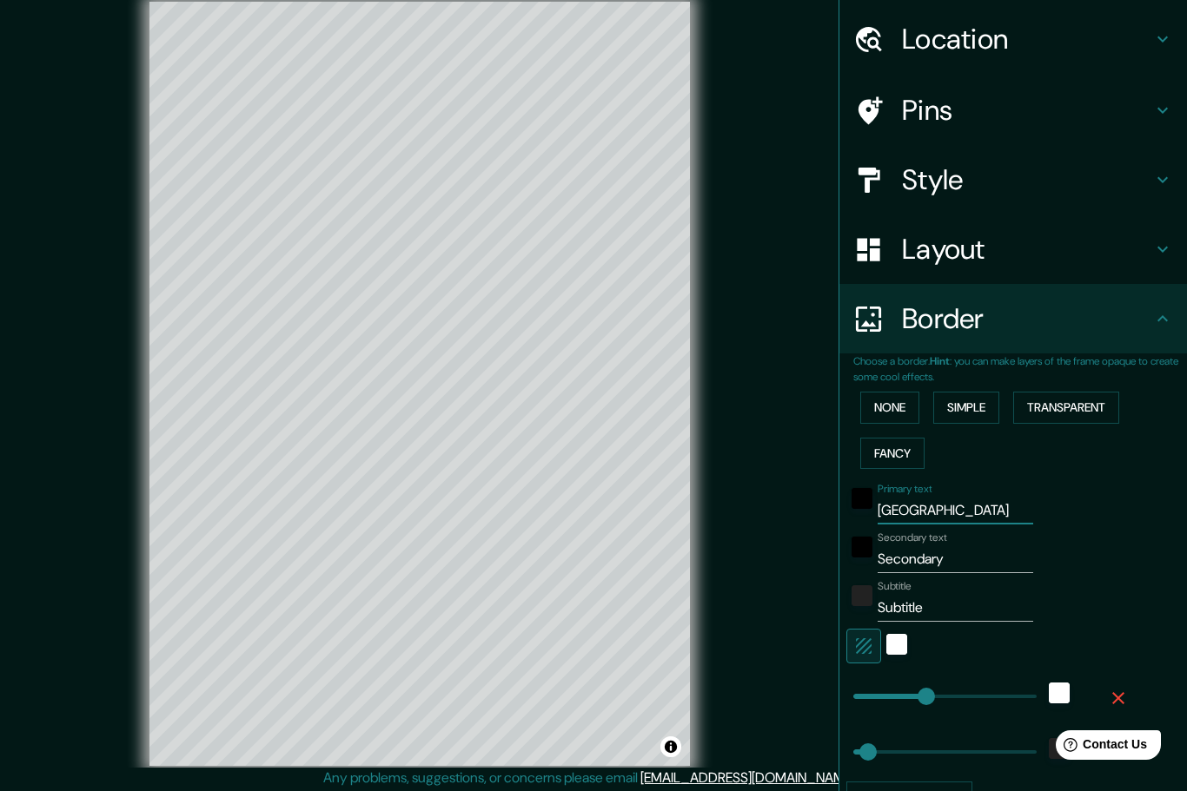
type input "249"
type input "50"
type input "Ciudad"
type input "249"
type input "50"
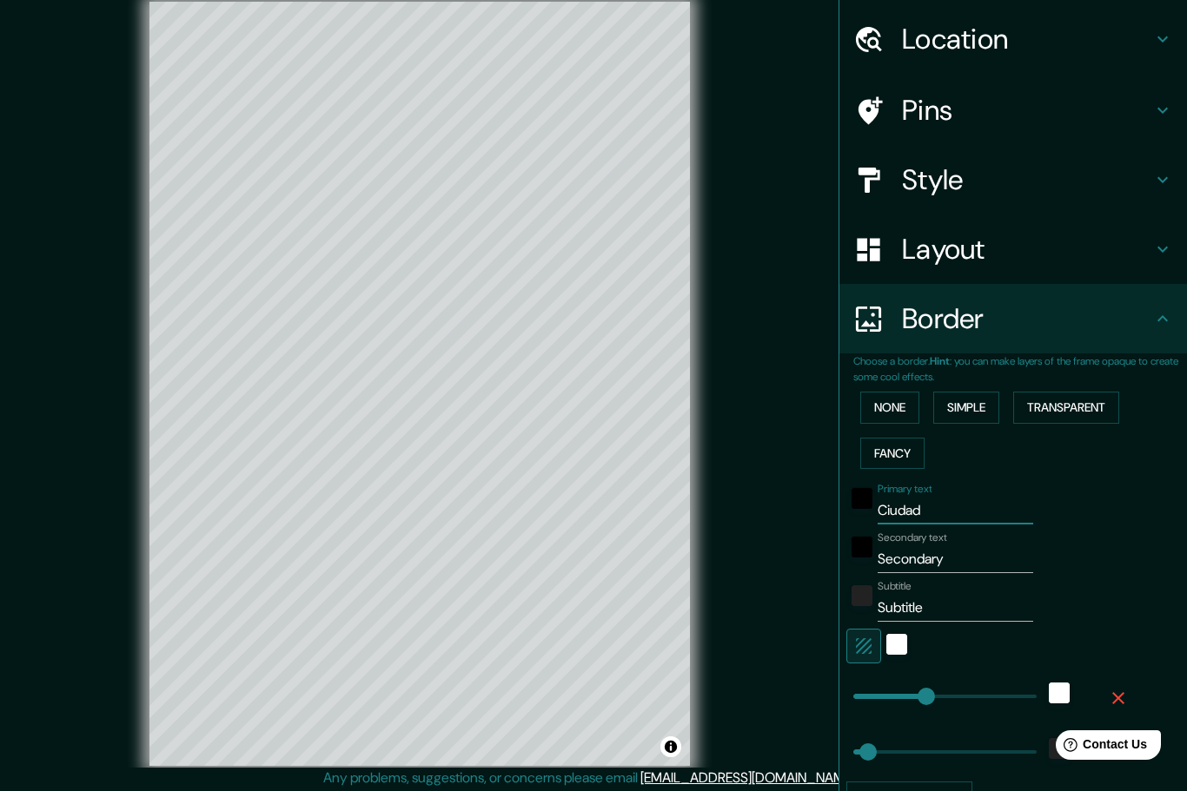
type input "Ciuda"
type input "249"
type input "50"
type input "Ciud"
type input "249"
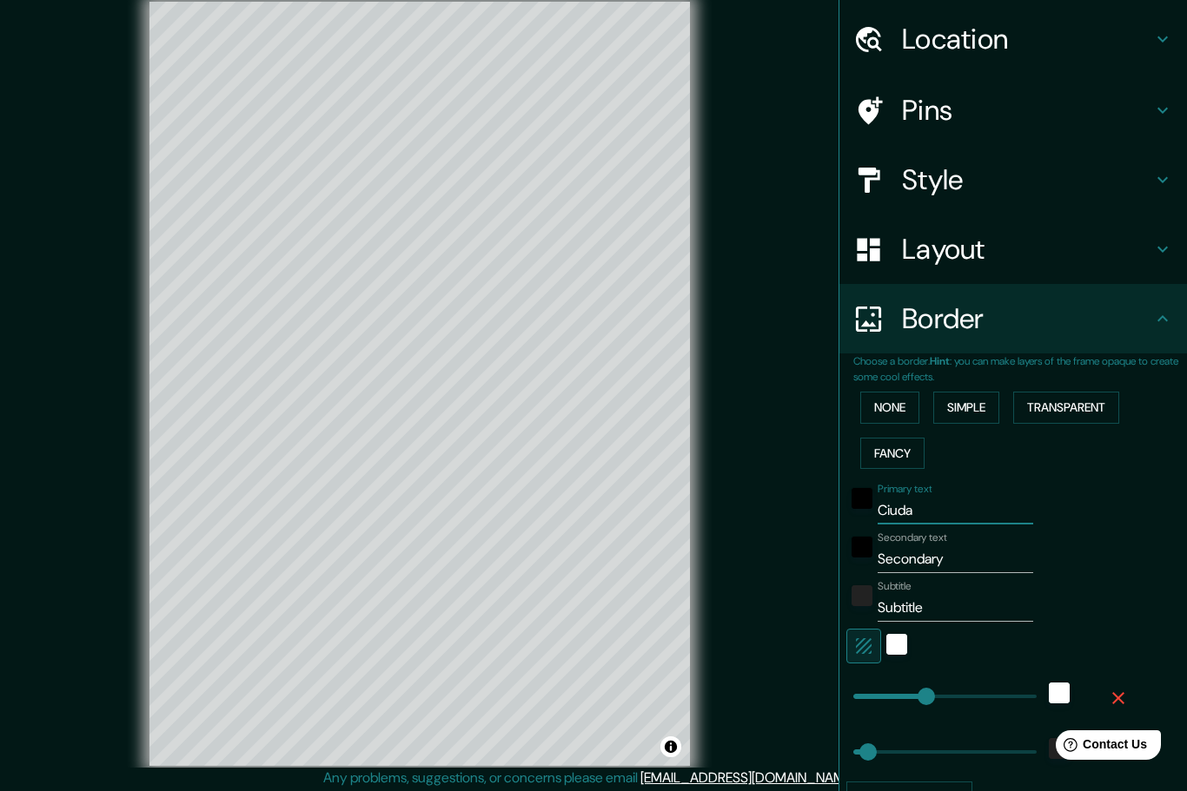
type input "50"
type input "Ciu"
type input "249"
type input "50"
type input "Ci"
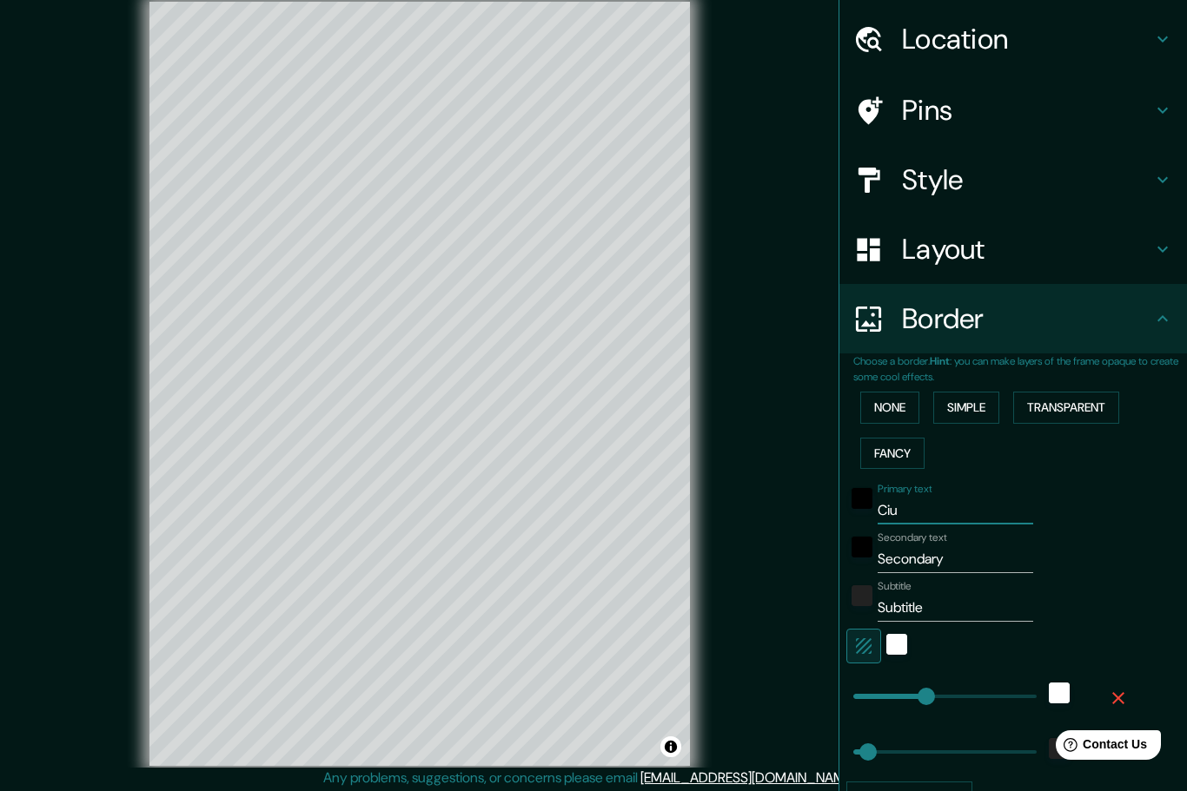
type input "249"
type input "50"
type input "C"
type input "249"
type input "50"
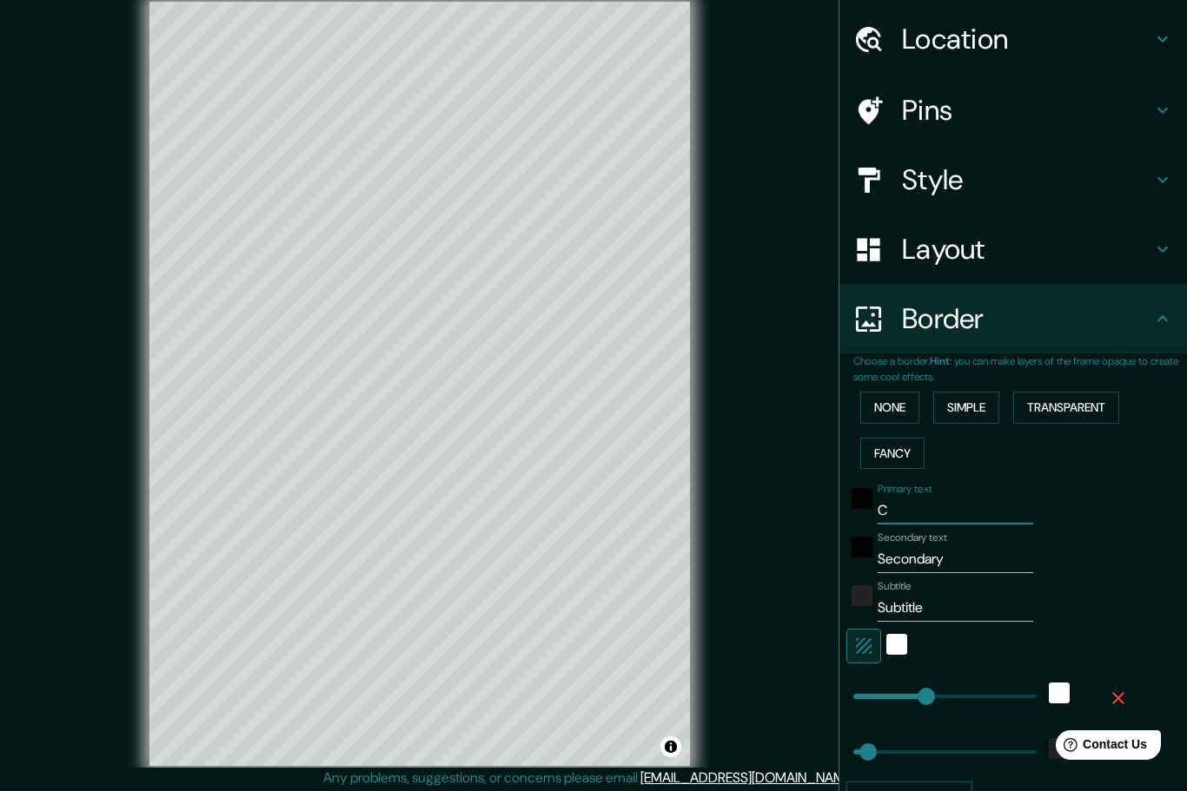
type input "CD"
type input "249"
type input "50"
type input "CDM"
type input "249"
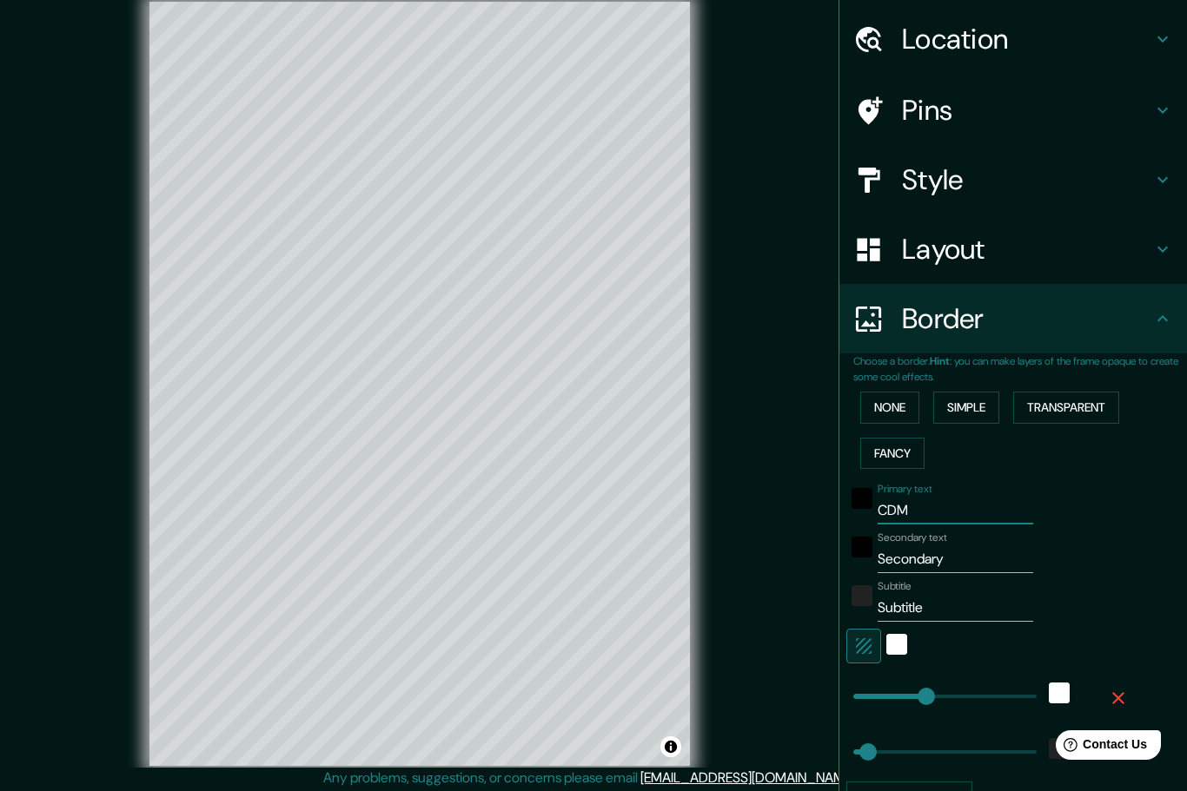
type input "50"
type input "CDMX"
type input "249"
type input "50"
type input "CDMX"
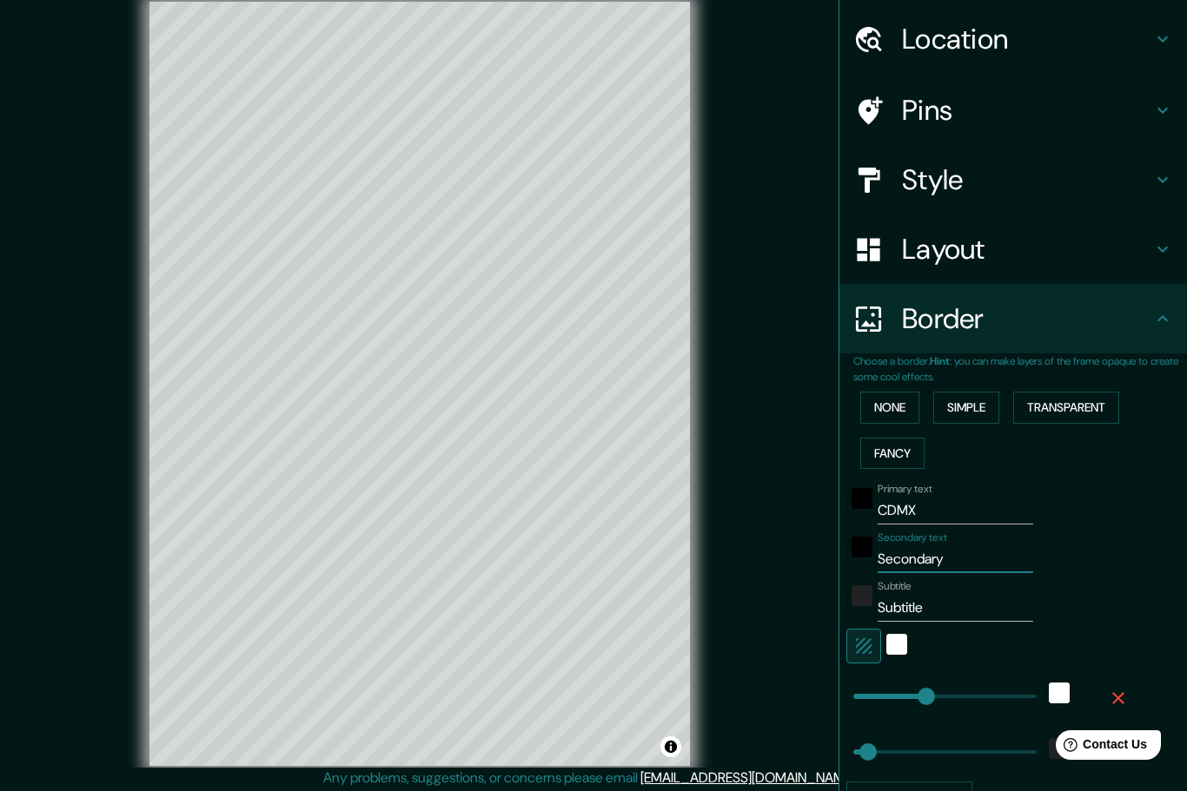
click at [928, 554] on input "Secondary" at bounding box center [955, 560] width 156 height 28
click at [951, 558] on input "Secondary" at bounding box center [955, 560] width 156 height 28
drag, startPoint x: 955, startPoint y: 553, endPoint x: 860, endPoint y: 556, distance: 94.7
click at [860, 556] on div "Secondary text Secondary" at bounding box center [988, 553] width 285 height 42
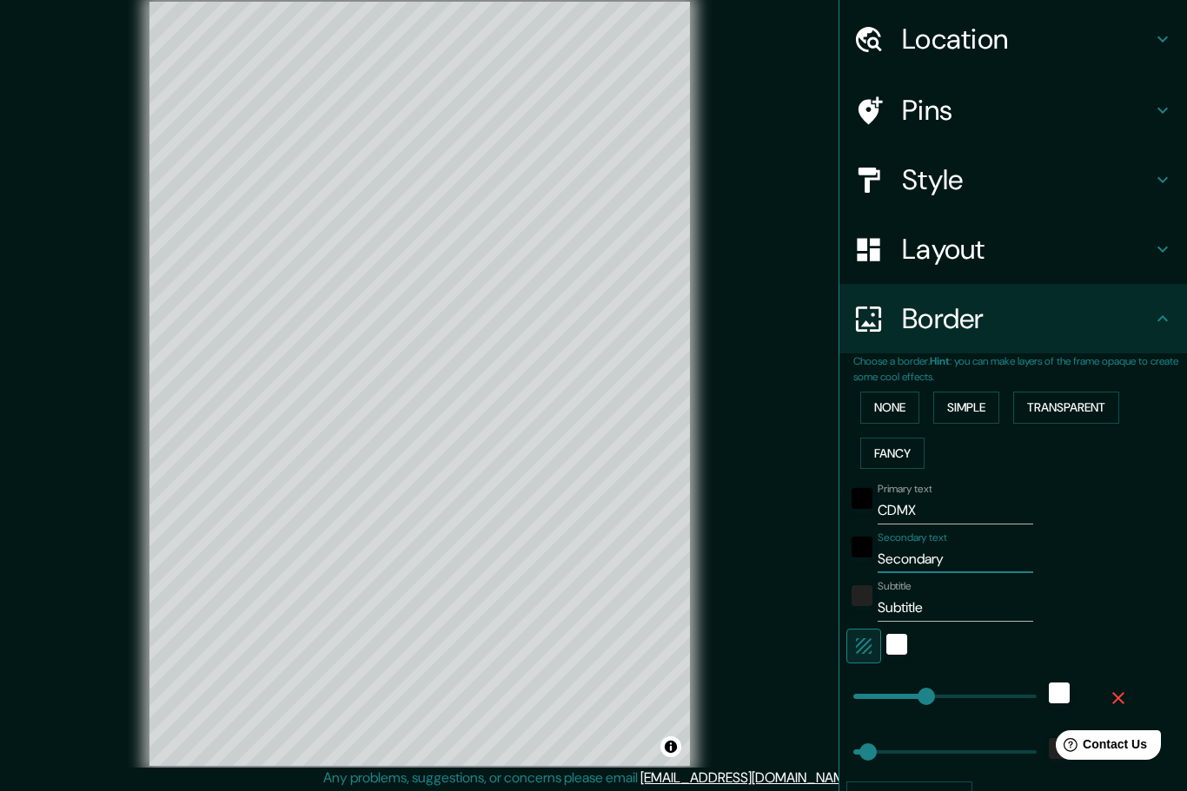
type input "´"
type input "249"
type input "50"
type input "Á"
type input "249"
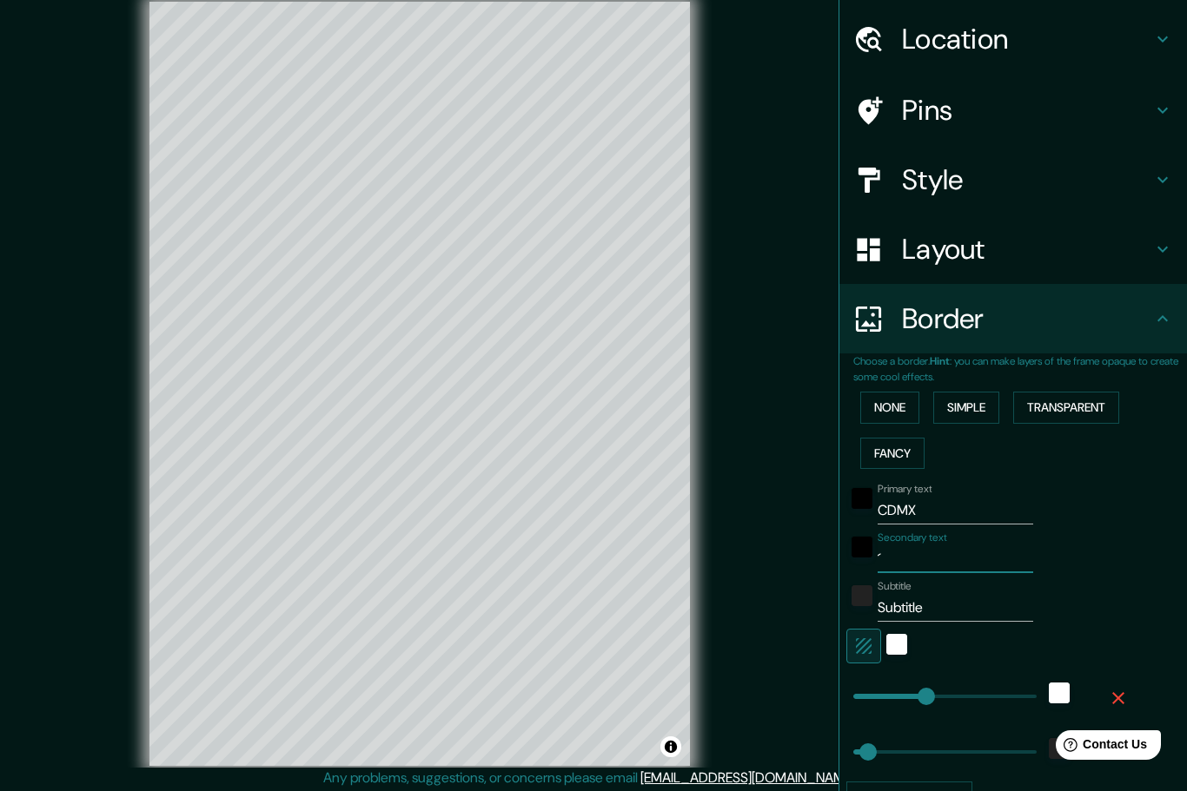
type input "50"
type input "Ál"
type input "249"
type input "50"
type input "Álv"
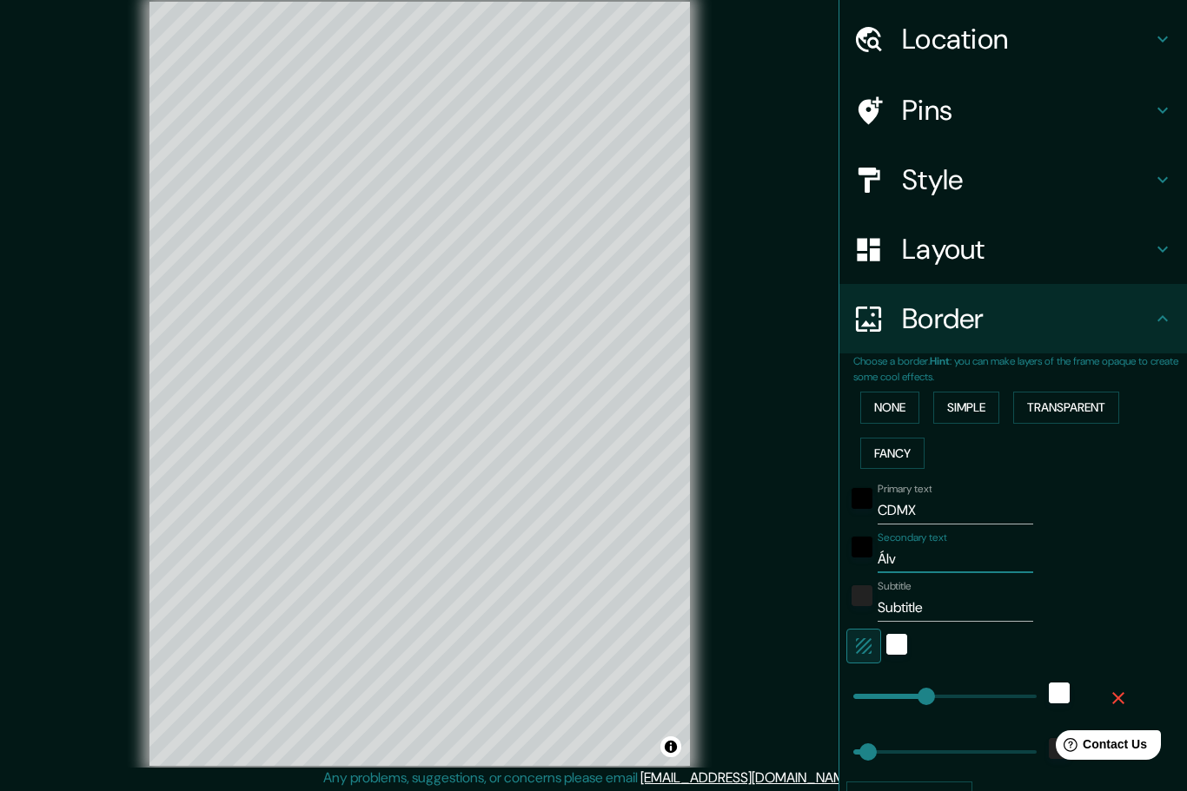
type input "249"
type input "50"
type input "[PERSON_NAME]"
type input "249"
type input "50"
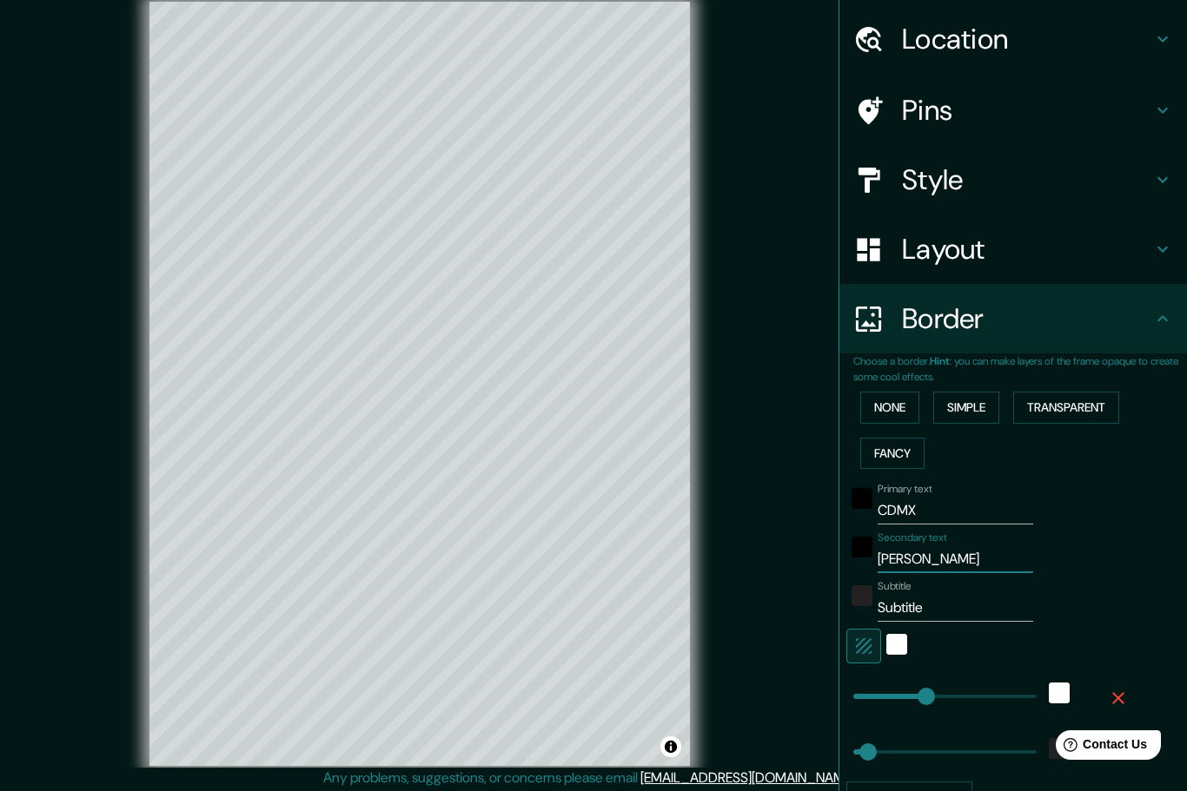
type input "[PERSON_NAME]"
type input "249"
type input "50"
type input "[PERSON_NAME]"
type input "249"
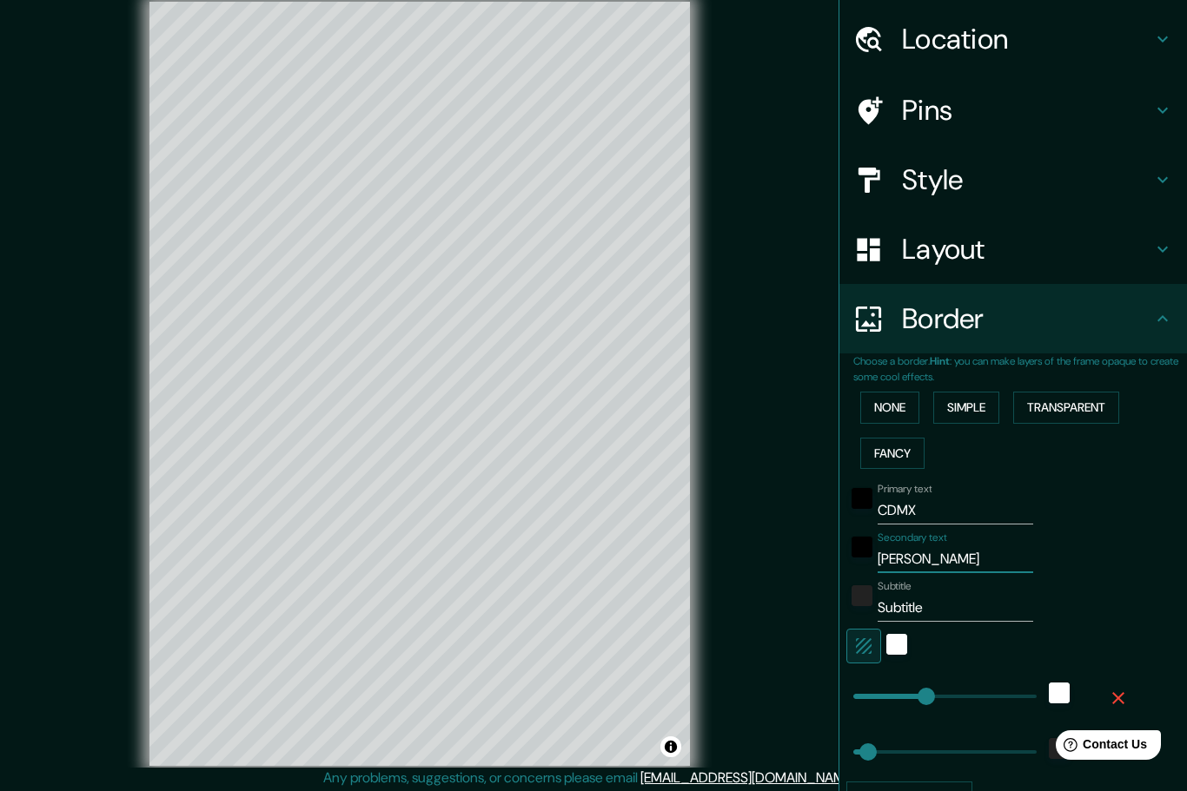
type input "50"
type input "[PERSON_NAME]"
type input "249"
type input "50"
type input "[PERSON_NAME]"
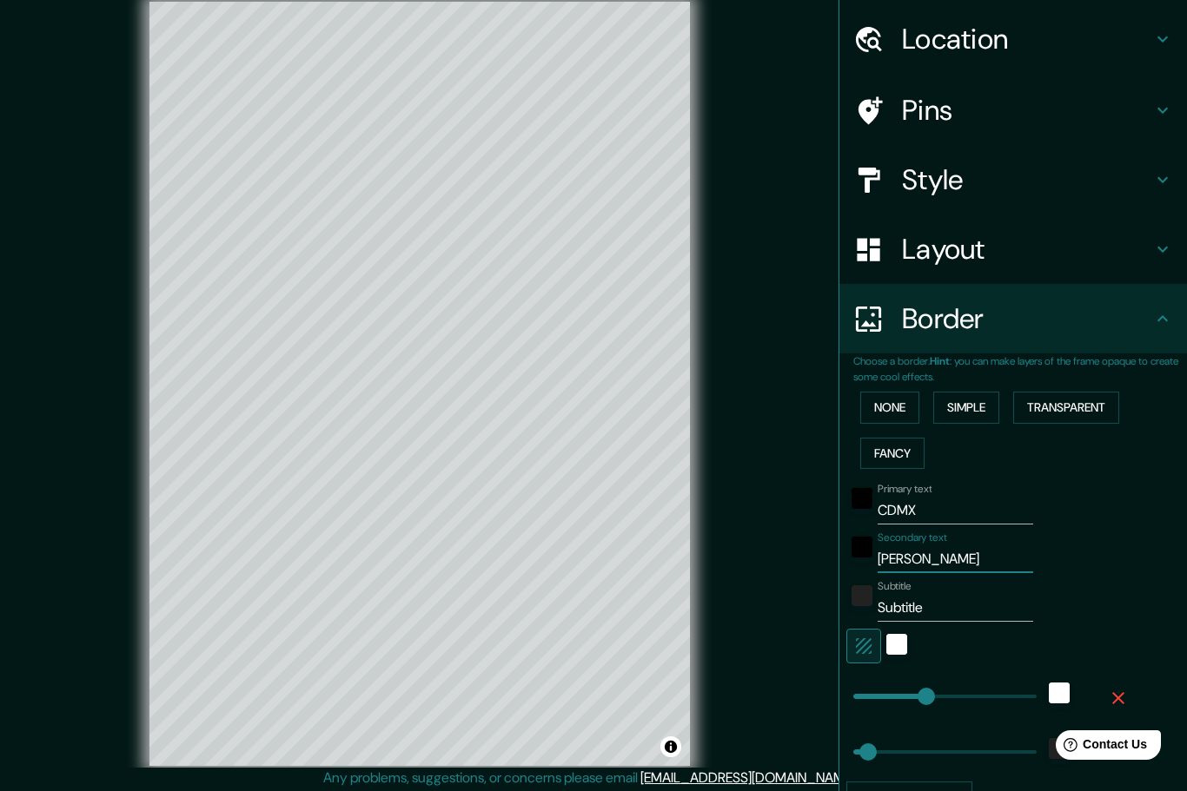
type input "249"
type input "50"
type input "[PERSON_NAME]"
type input "249"
type input "50"
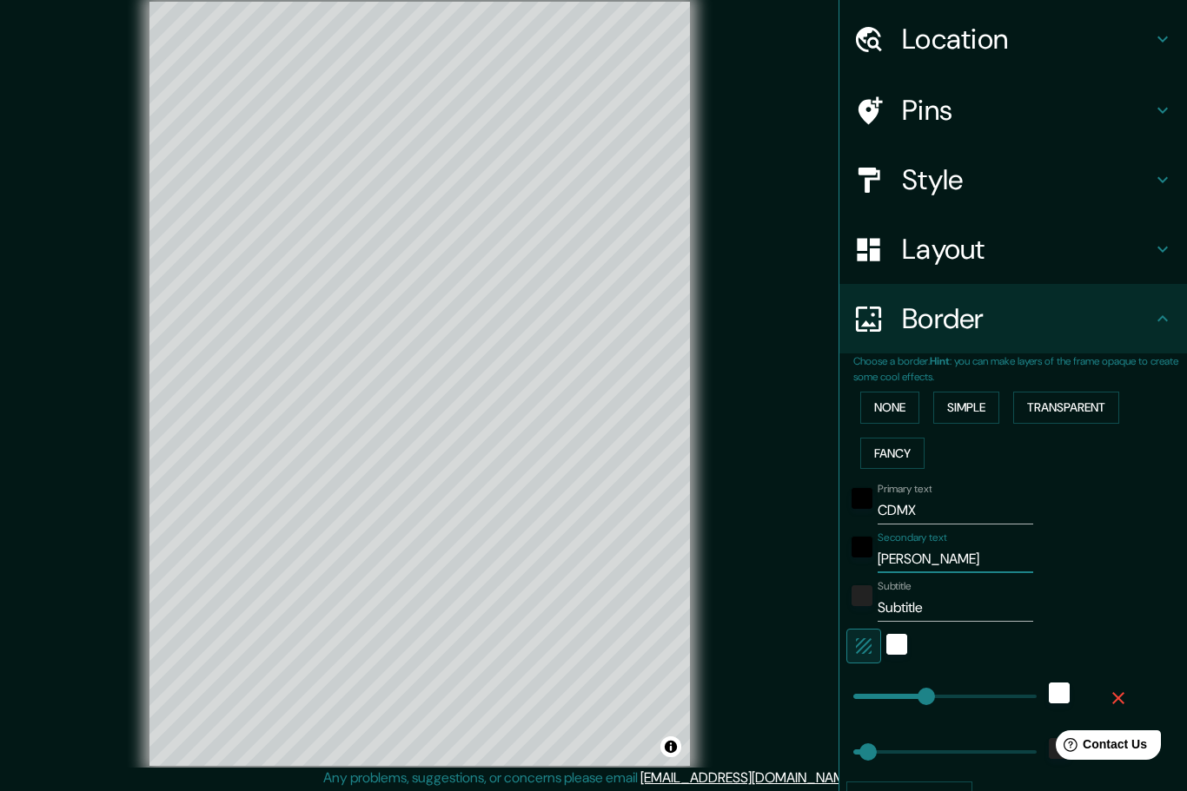
type input "[PERSON_NAME]"
type input "249"
type input "50"
type input "[PERSON_NAME]"
type input "249"
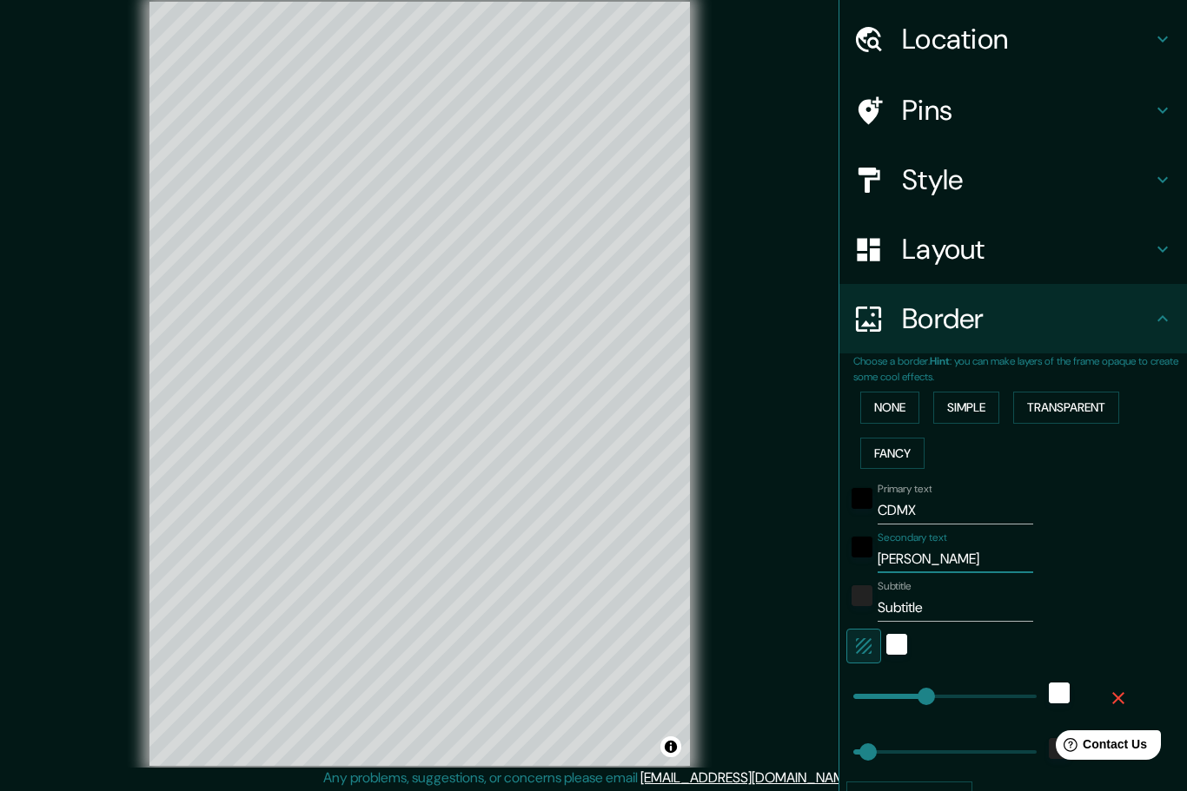
type input "50"
type input "[PERSON_NAME]"
type input "249"
type input "50"
type input "[PERSON_NAME]´"
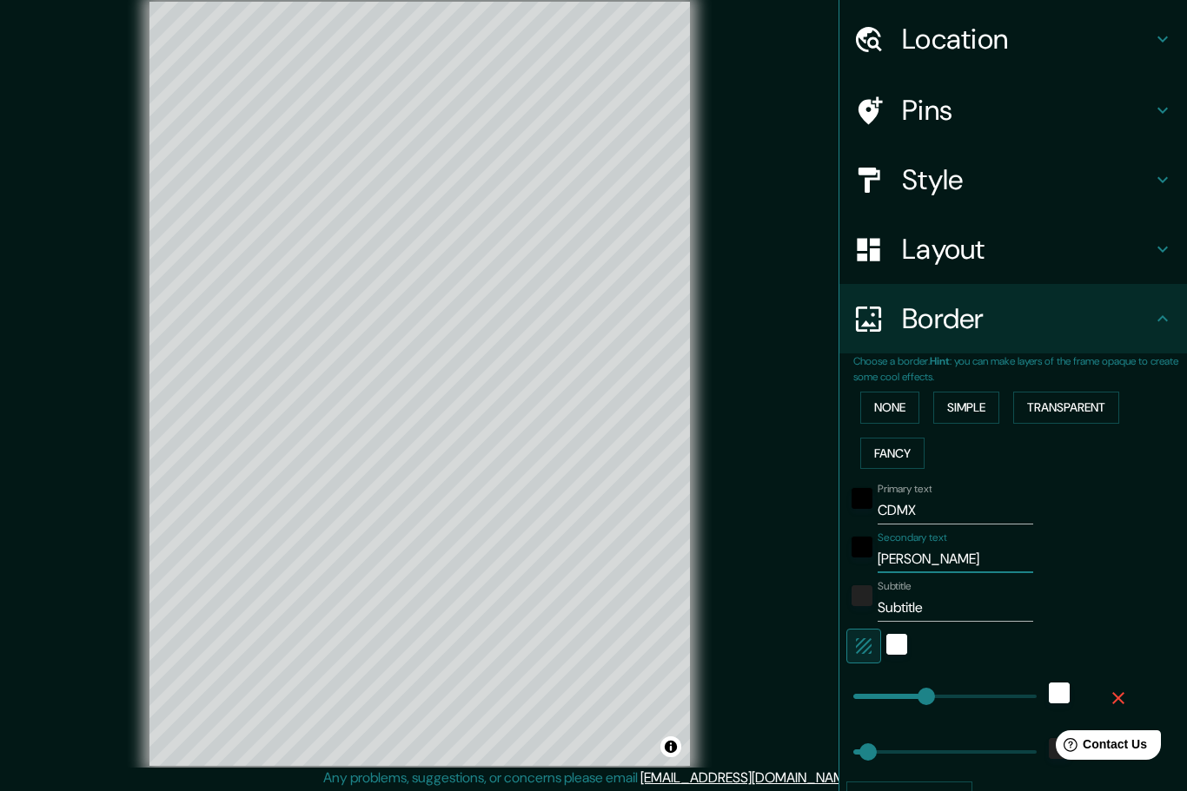
type input "249"
type input "50"
type input "[PERSON_NAME]"
type input "249"
type input "50"
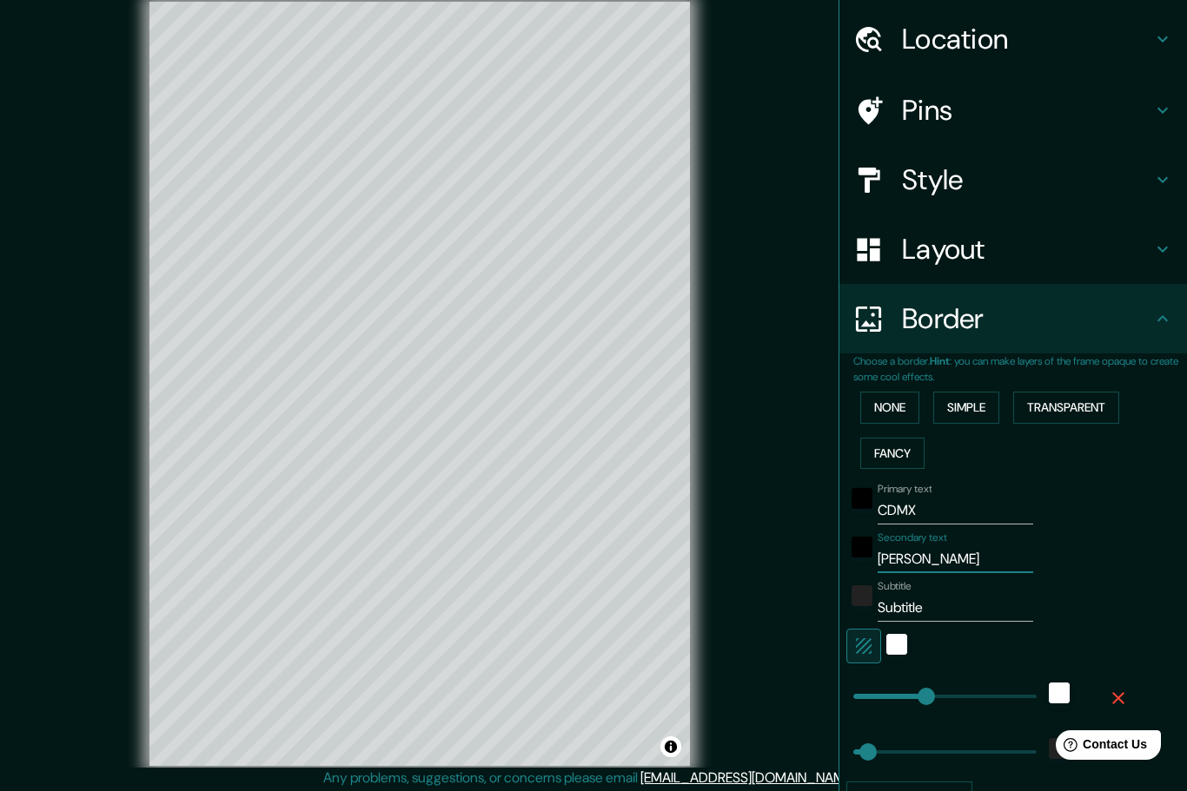
type input "[PERSON_NAME]"
type input "249"
type input "50"
type input "[PERSON_NAME]"
click at [890, 404] on button "None" at bounding box center [889, 408] width 59 height 32
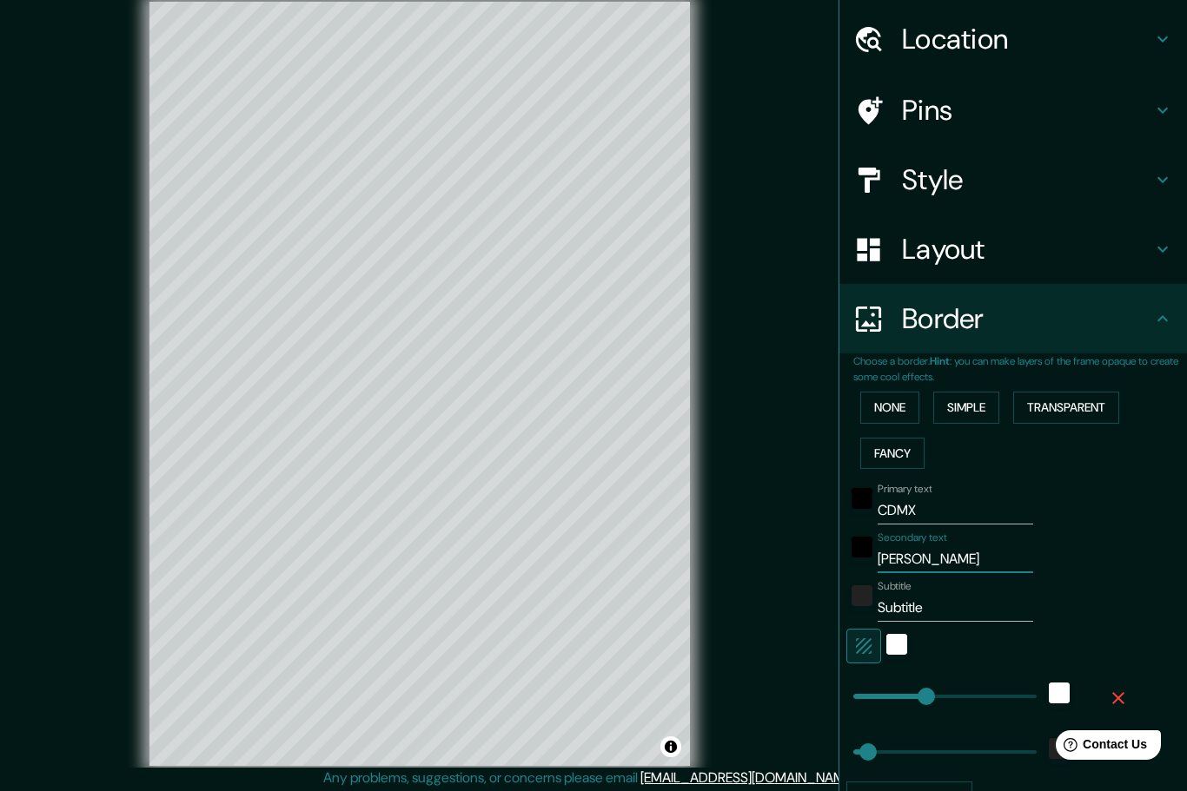
scroll to position [0, 0]
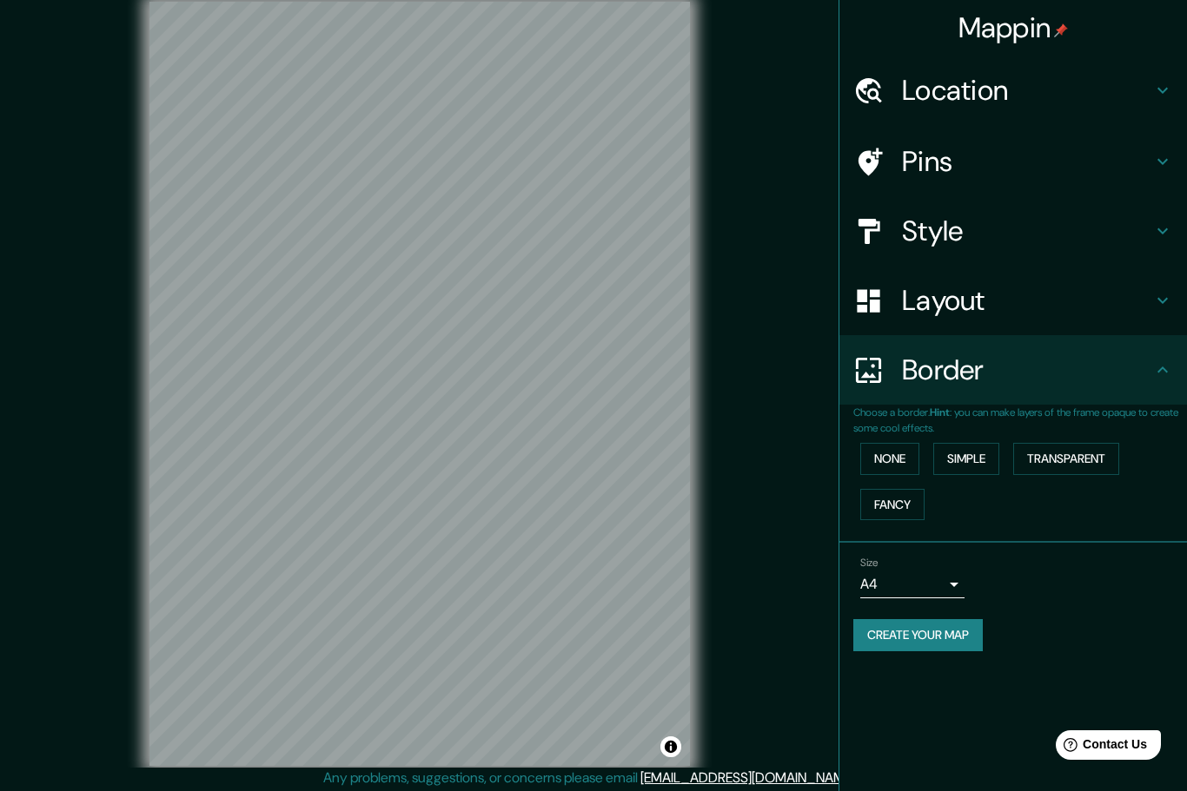
click at [980, 239] on h4 "Style" at bounding box center [1027, 231] width 250 height 35
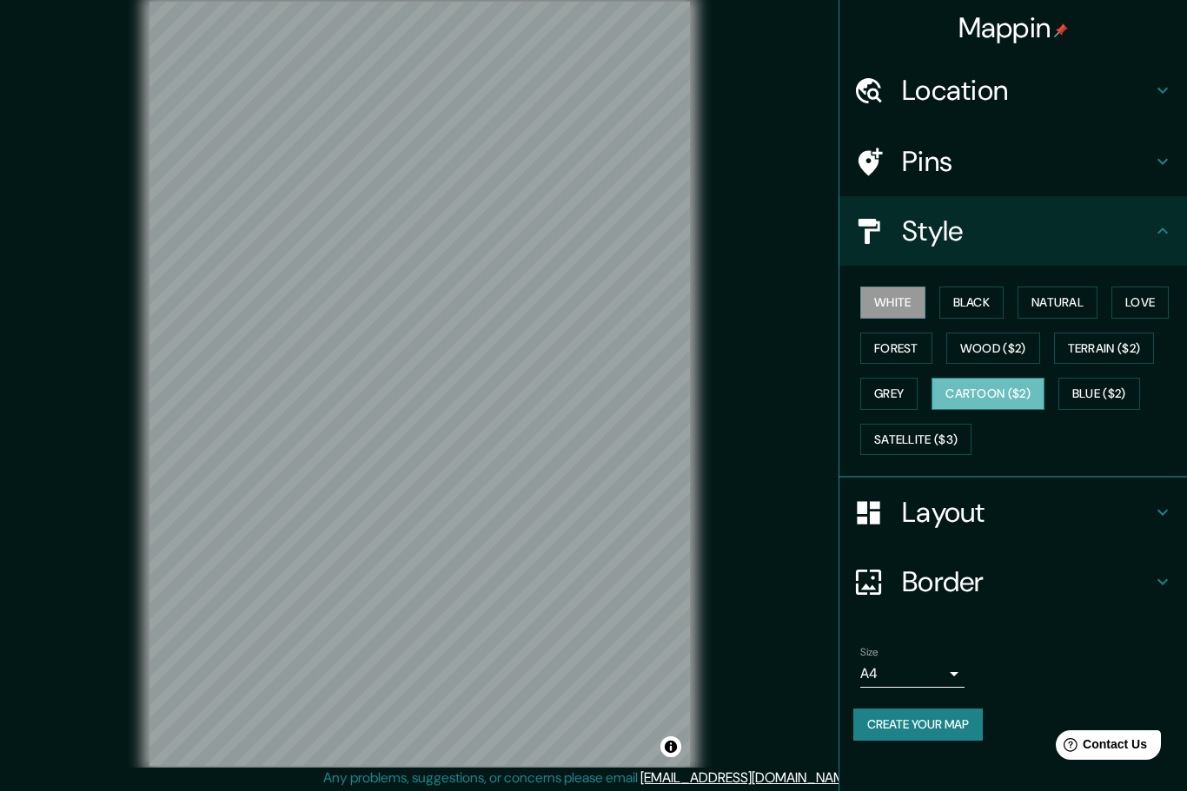
click at [982, 393] on button "Cartoon ($2)" at bounding box center [987, 394] width 113 height 32
click at [1070, 302] on button "Natural" at bounding box center [1057, 303] width 80 height 32
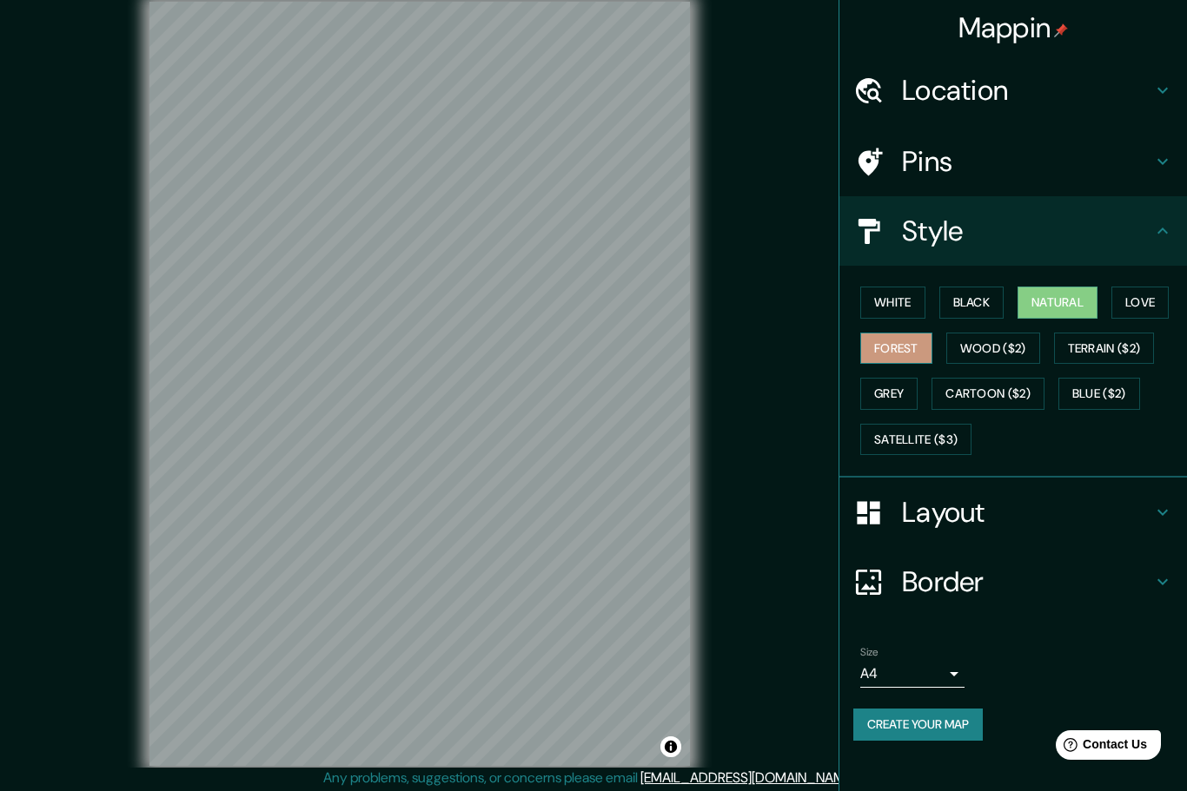
click at [903, 358] on button "Forest" at bounding box center [896, 349] width 72 height 32
click at [994, 353] on button "Wood ($2)" at bounding box center [993, 349] width 94 height 32
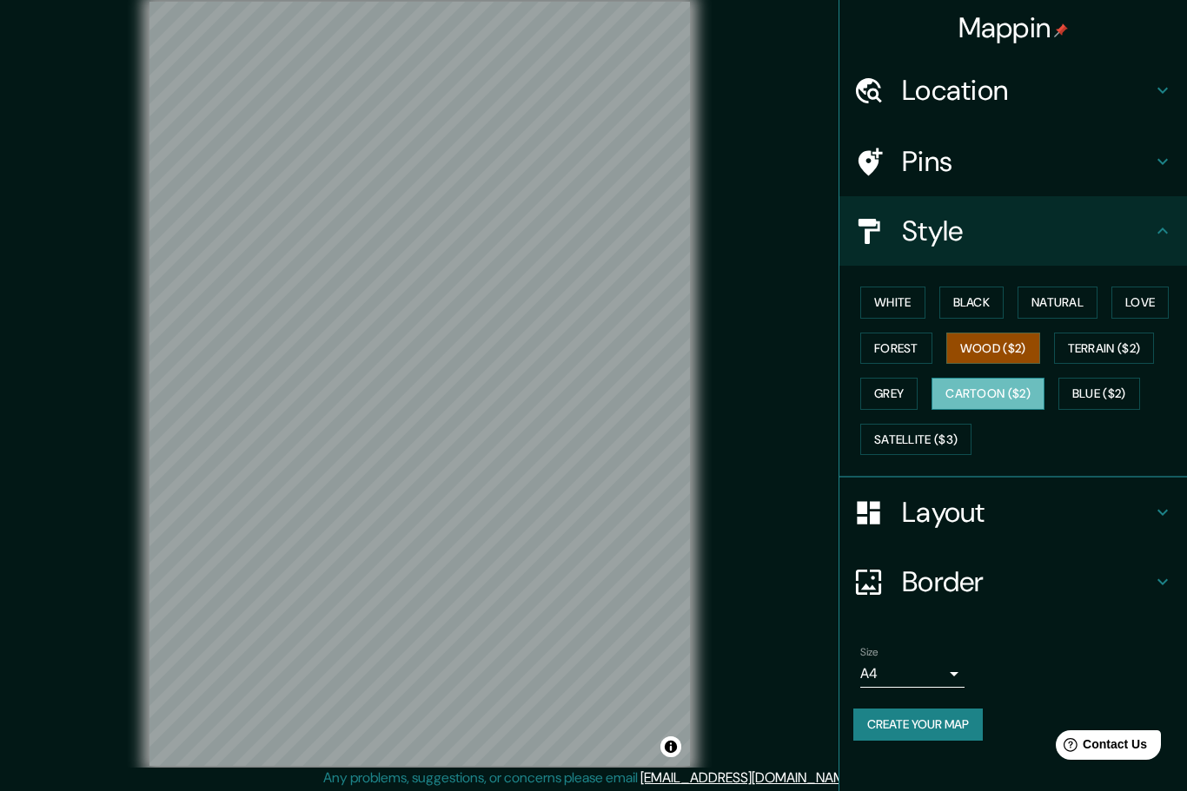
click at [1001, 393] on button "Cartoon ($2)" at bounding box center [987, 394] width 113 height 32
click at [1033, 171] on h4 "Pins" at bounding box center [1027, 161] width 250 height 35
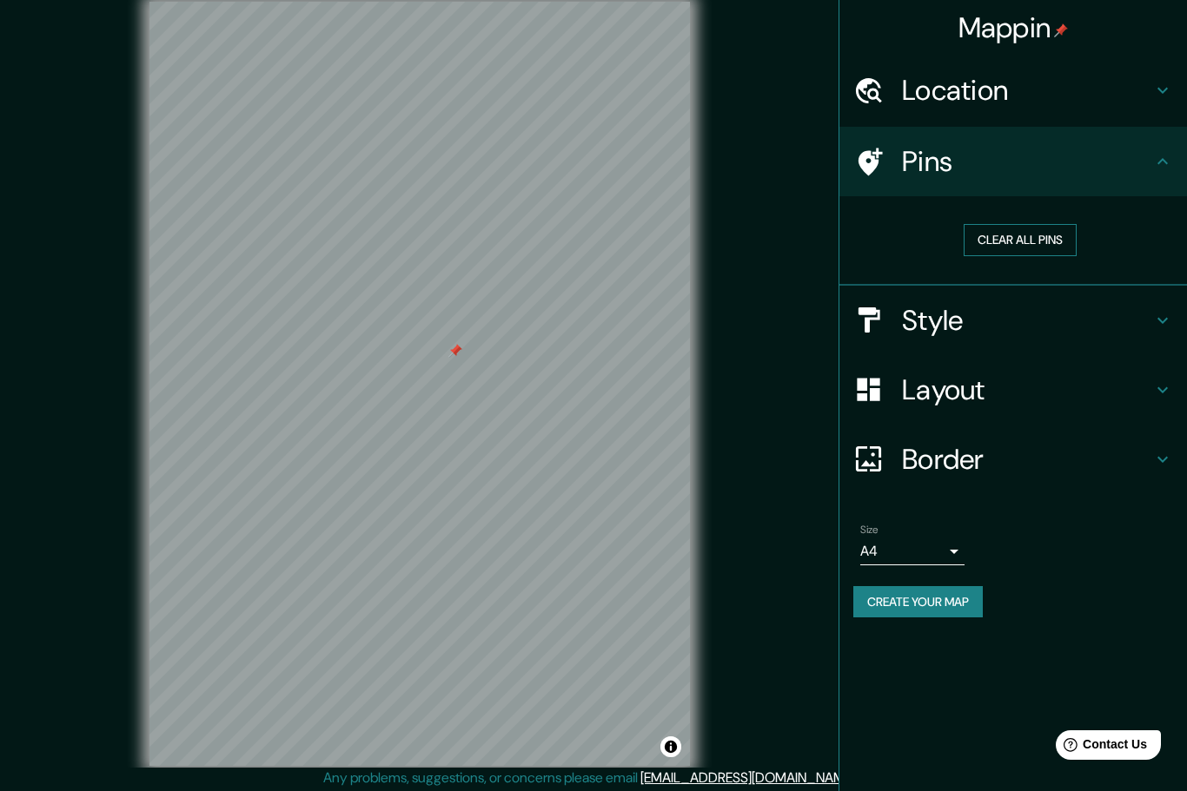
click at [1055, 244] on button "Clear all pins" at bounding box center [1019, 240] width 113 height 32
click at [979, 373] on h4 "Layout" at bounding box center [1027, 390] width 250 height 35
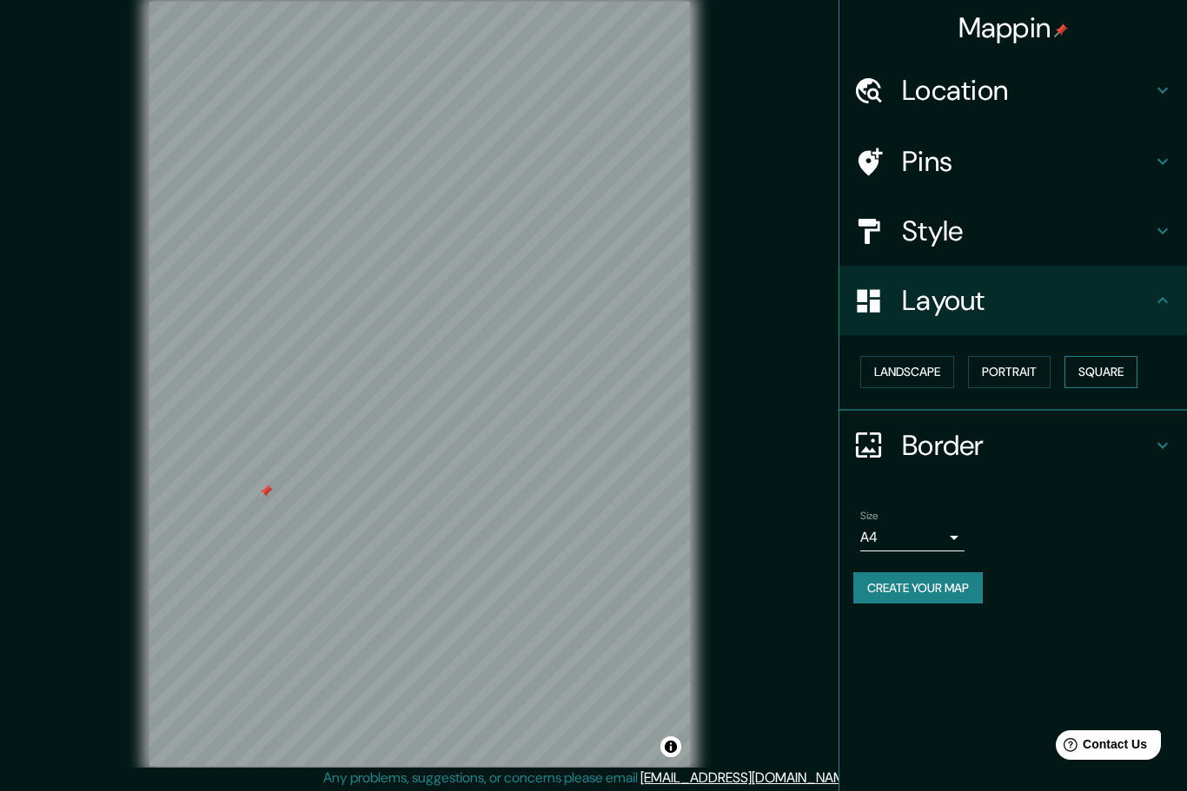
click at [1115, 367] on button "Square" at bounding box center [1100, 372] width 73 height 32
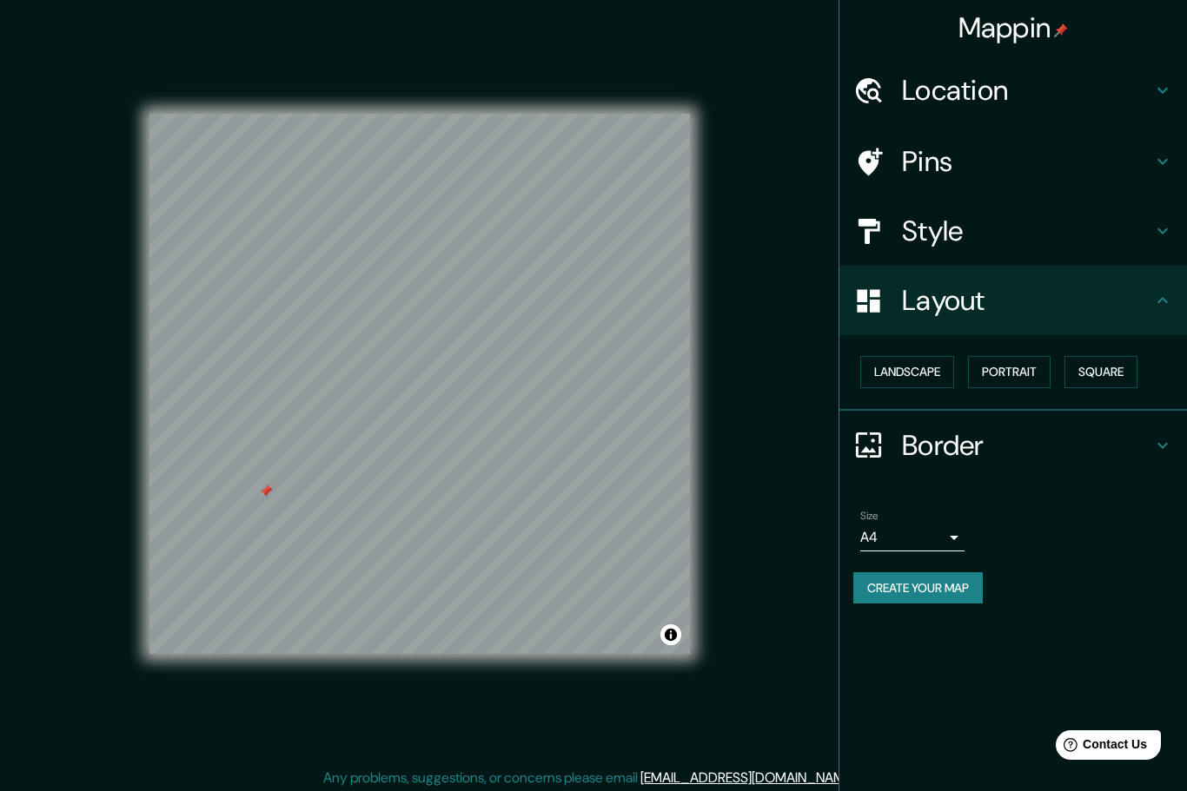
click at [1051, 305] on h4 "Layout" at bounding box center [1027, 300] width 250 height 35
click at [1144, 301] on h4 "Layout" at bounding box center [1027, 300] width 250 height 35
click at [943, 77] on h4 "Location" at bounding box center [1027, 90] width 250 height 35
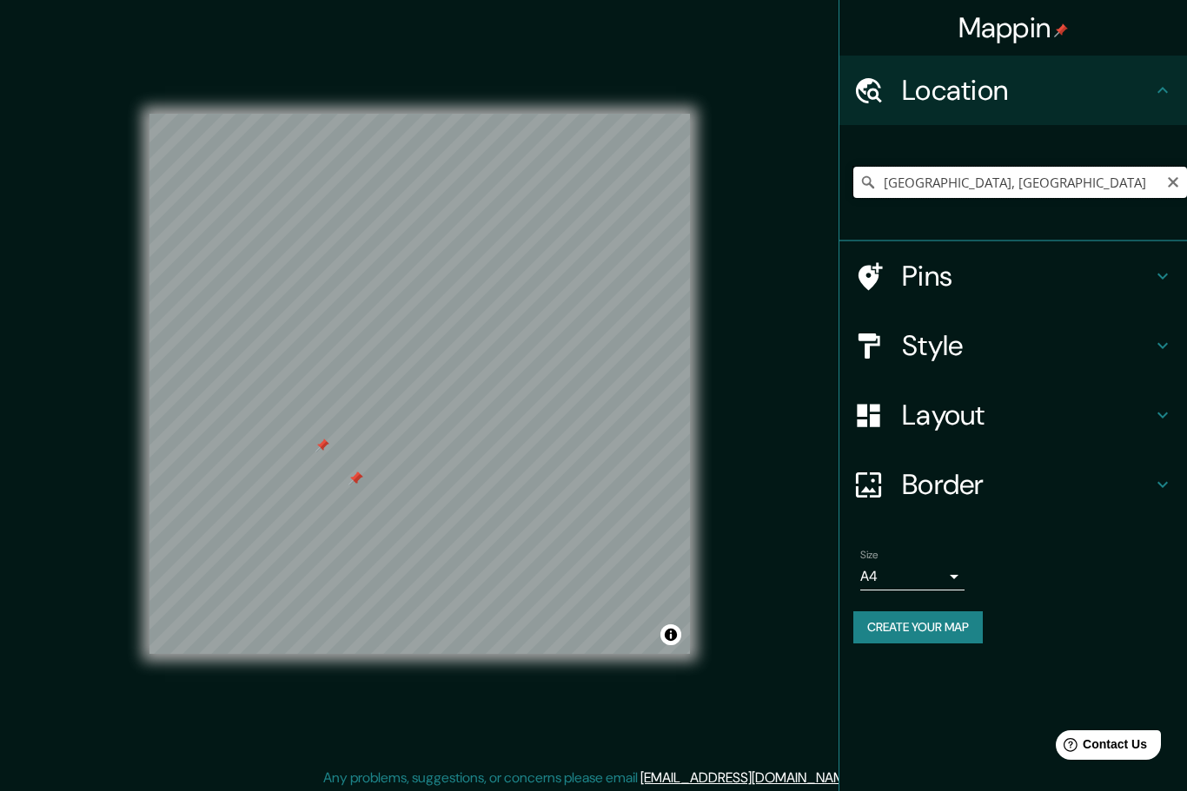
click at [936, 176] on input "[GEOGRAPHIC_DATA], [GEOGRAPHIC_DATA]" at bounding box center [1020, 182] width 334 height 31
click at [1159, 189] on input "[GEOGRAPHIC_DATA], [GEOGRAPHIC_DATA]" at bounding box center [1020, 182] width 334 height 31
click at [1170, 183] on icon "Clear" at bounding box center [1173, 182] width 10 height 10
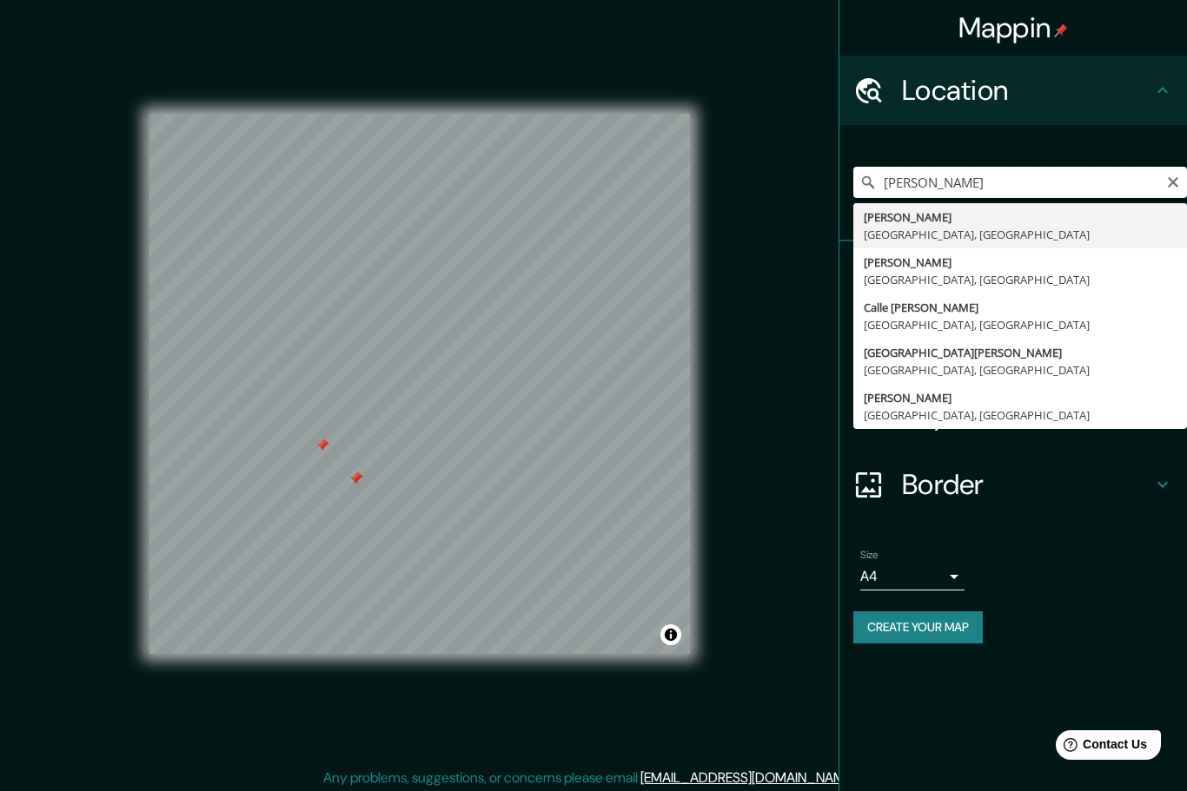
type input "[PERSON_NAME], [GEOGRAPHIC_DATA], [GEOGRAPHIC_DATA]"
